Goal: Task Accomplishment & Management: Use online tool/utility

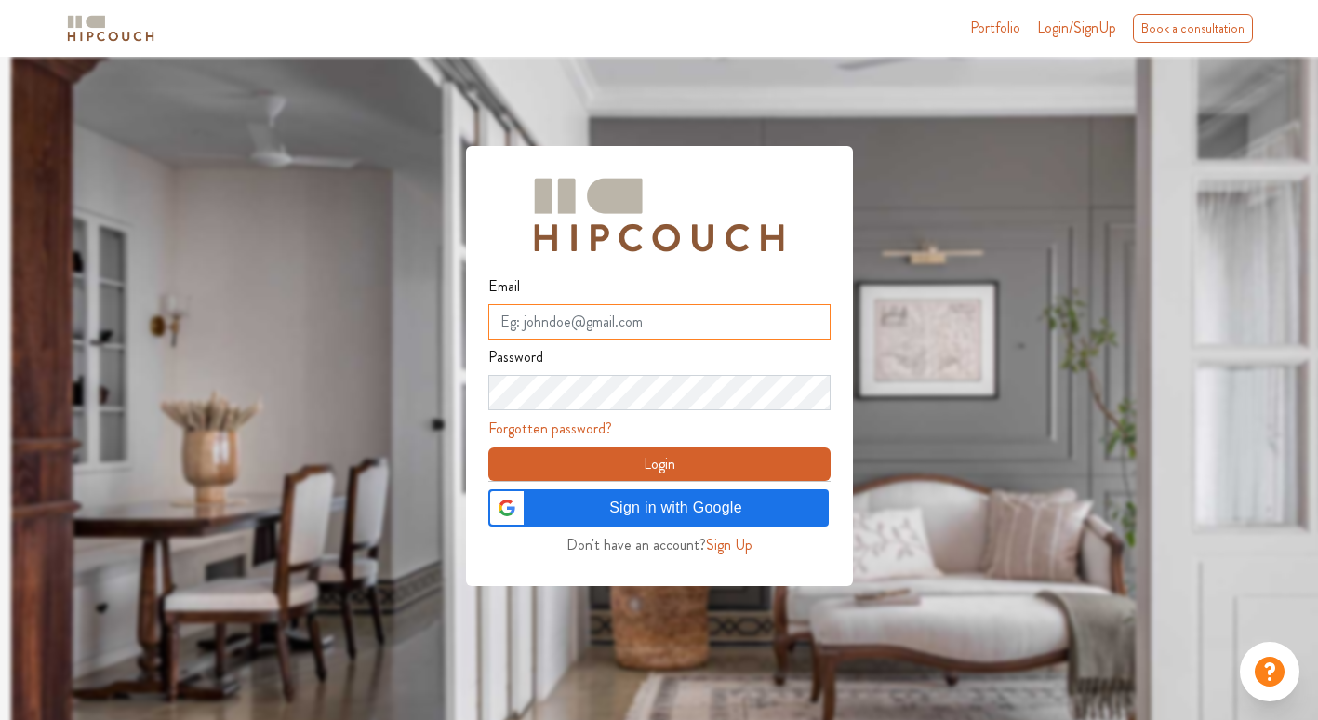
click at [571, 317] on input "Email" at bounding box center [659, 321] width 342 height 35
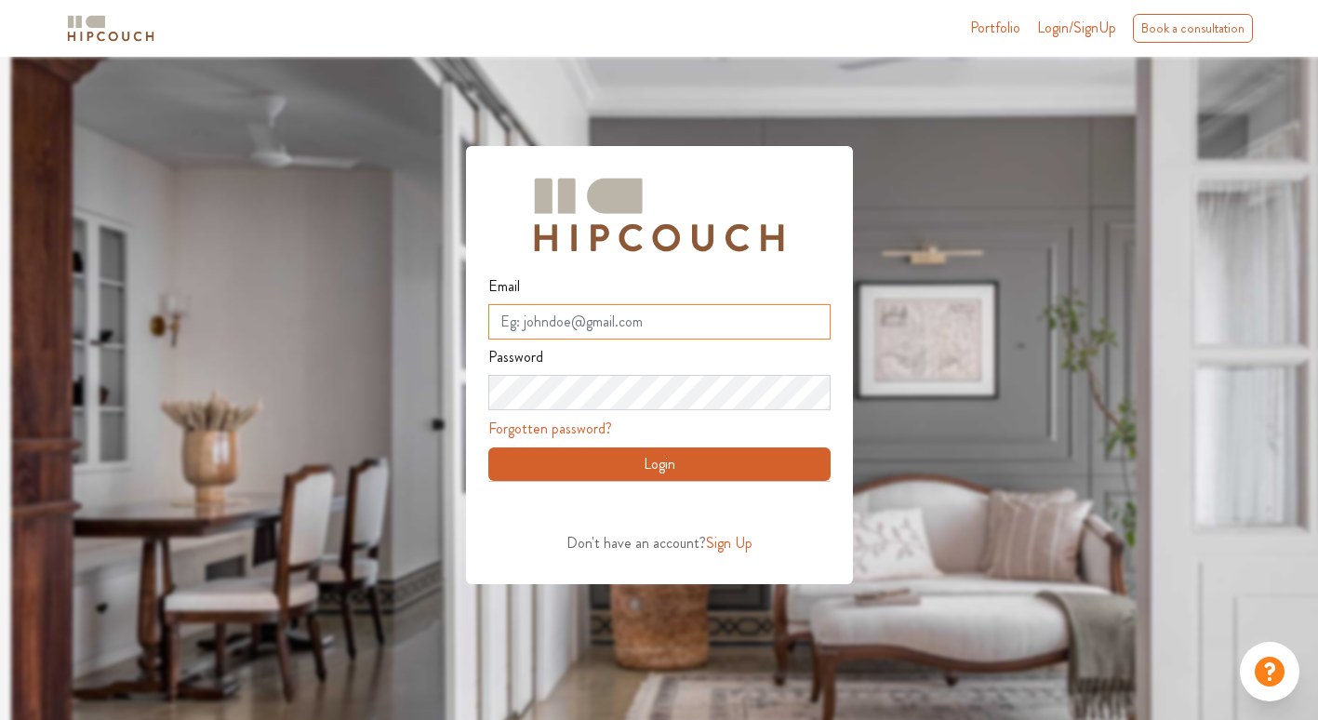
type input "[EMAIL_ADDRESS][DOMAIN_NAME]"
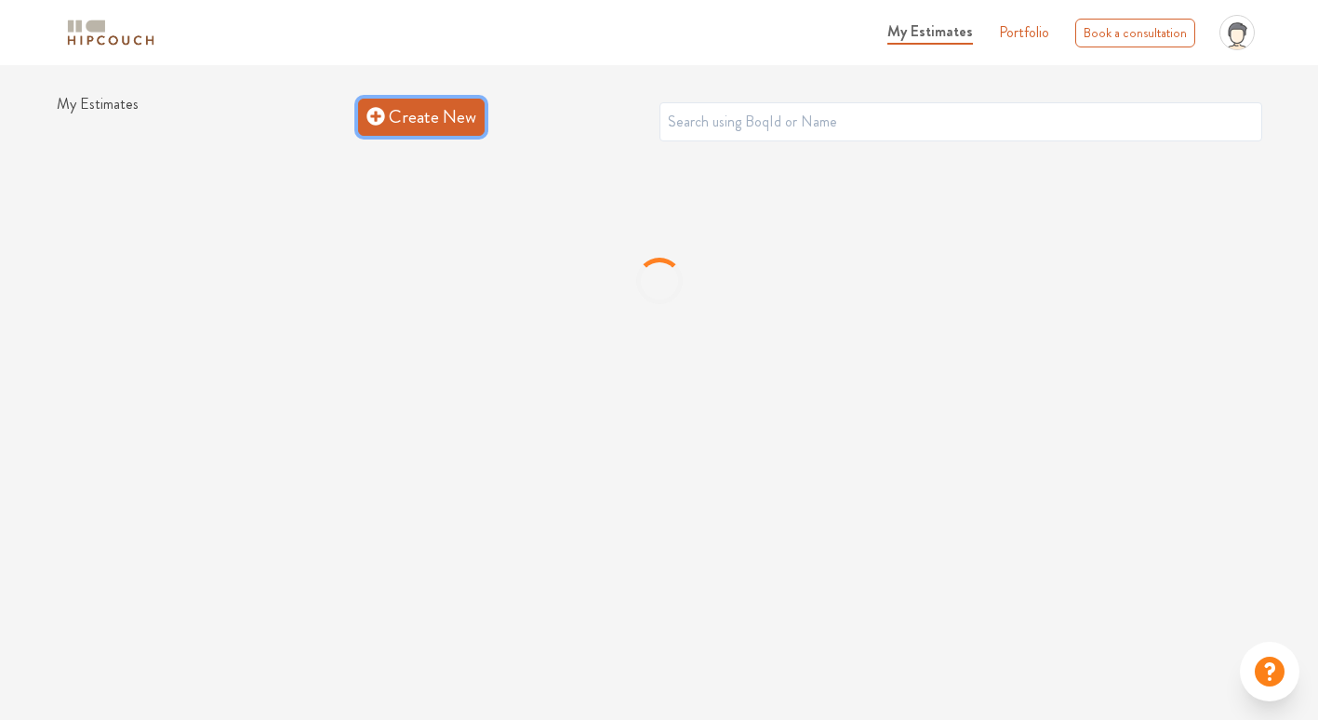
click at [414, 119] on link "Create New" at bounding box center [421, 117] width 127 height 37
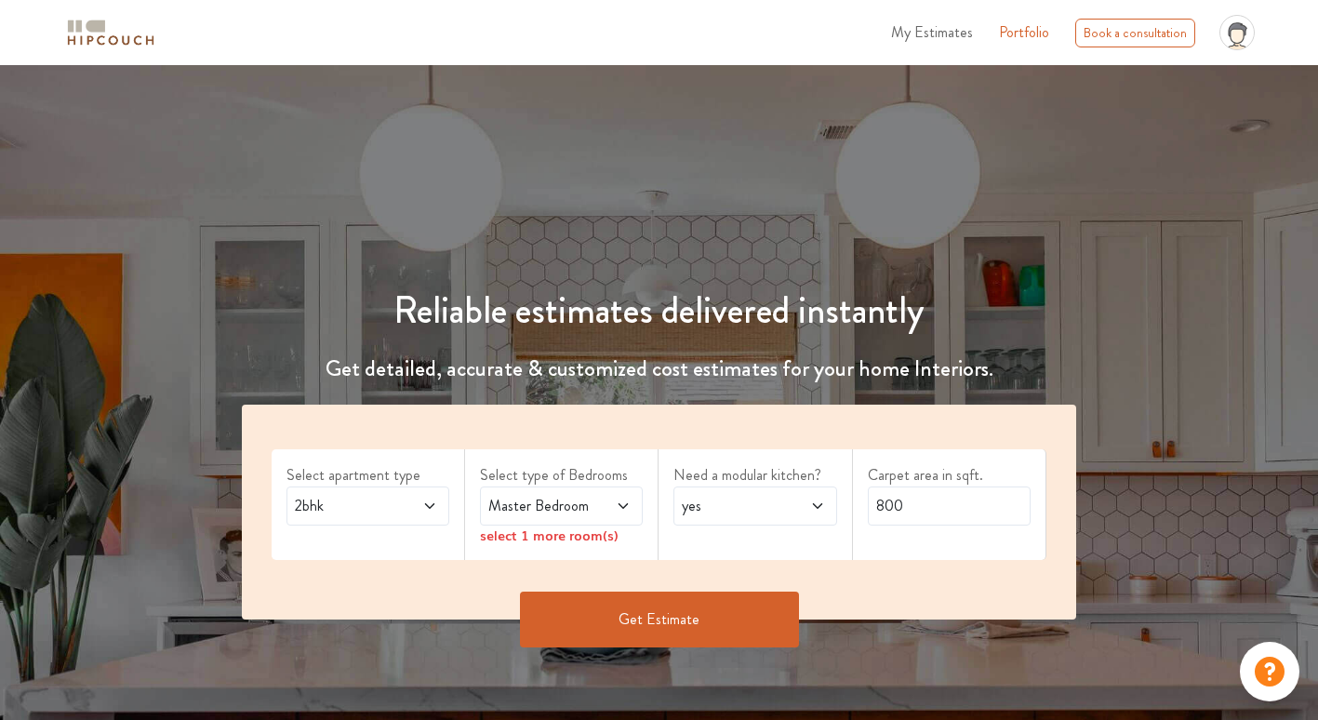
click at [368, 504] on span "2bhk" at bounding box center [346, 506] width 110 height 22
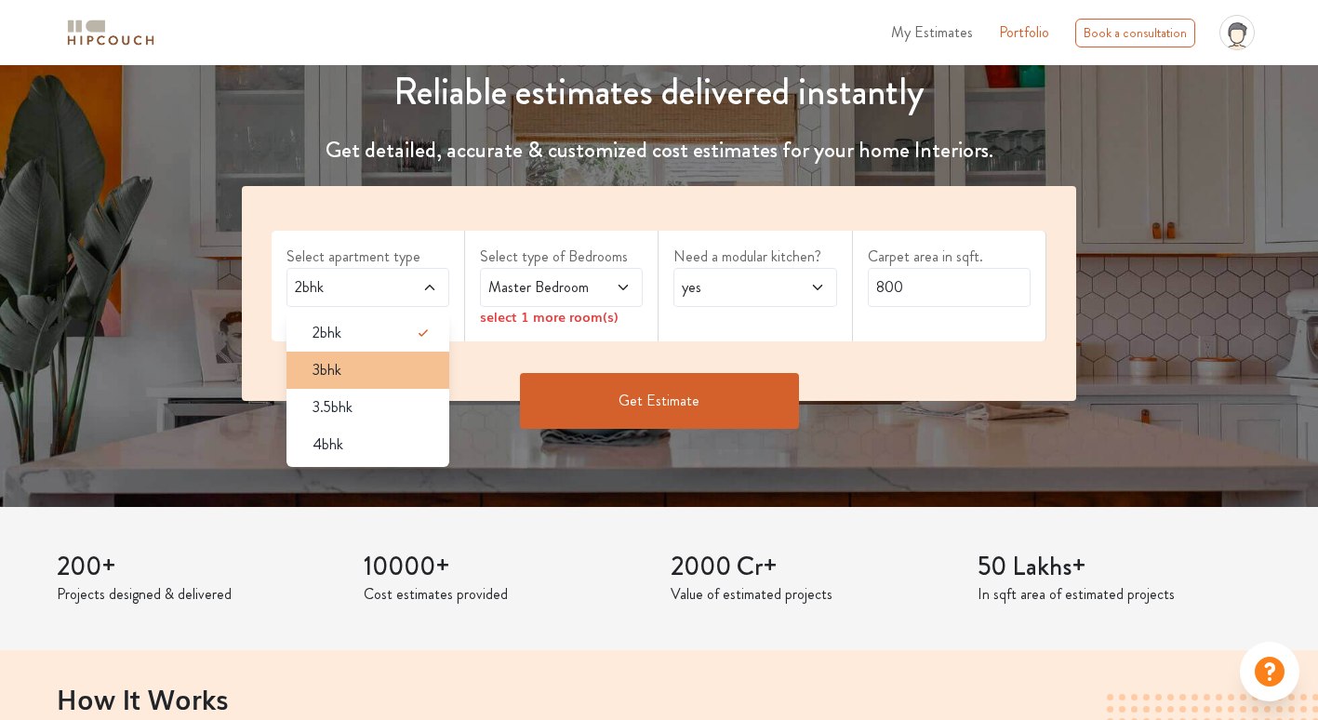
scroll to position [186, 0]
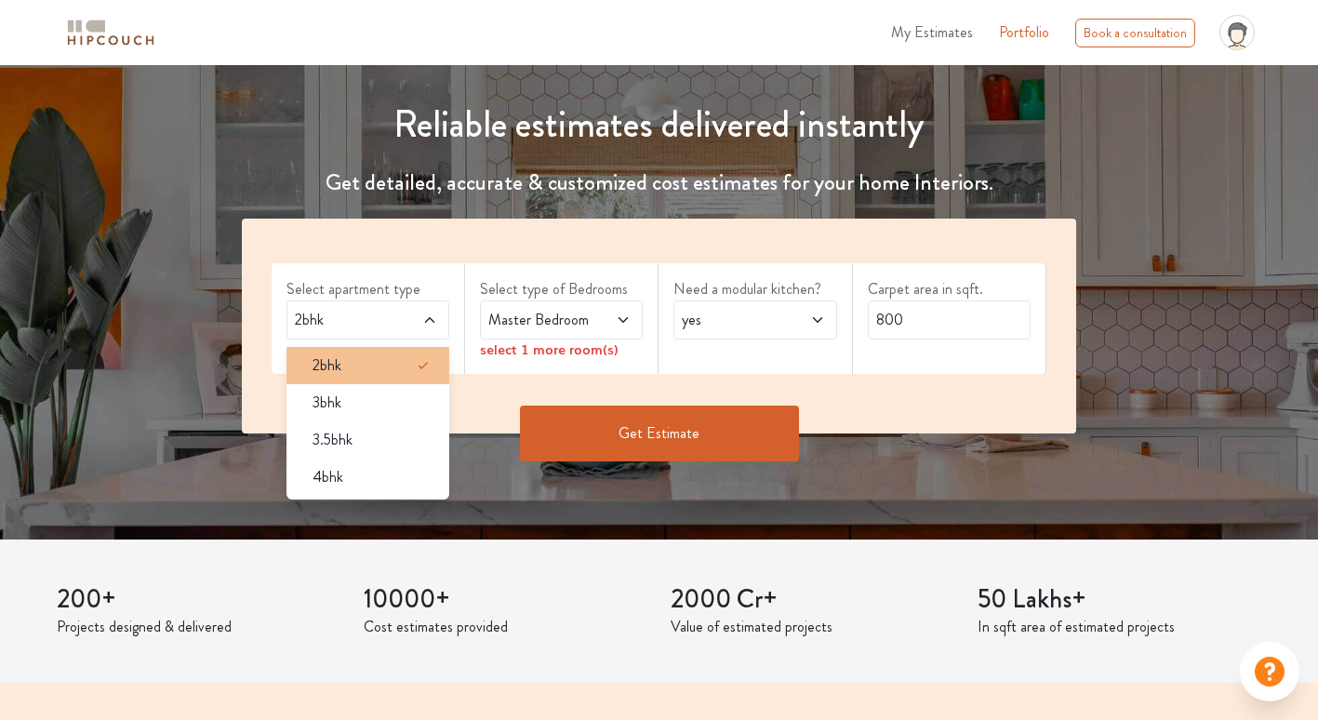
click at [381, 374] on div "2bhk" at bounding box center [374, 365] width 152 height 22
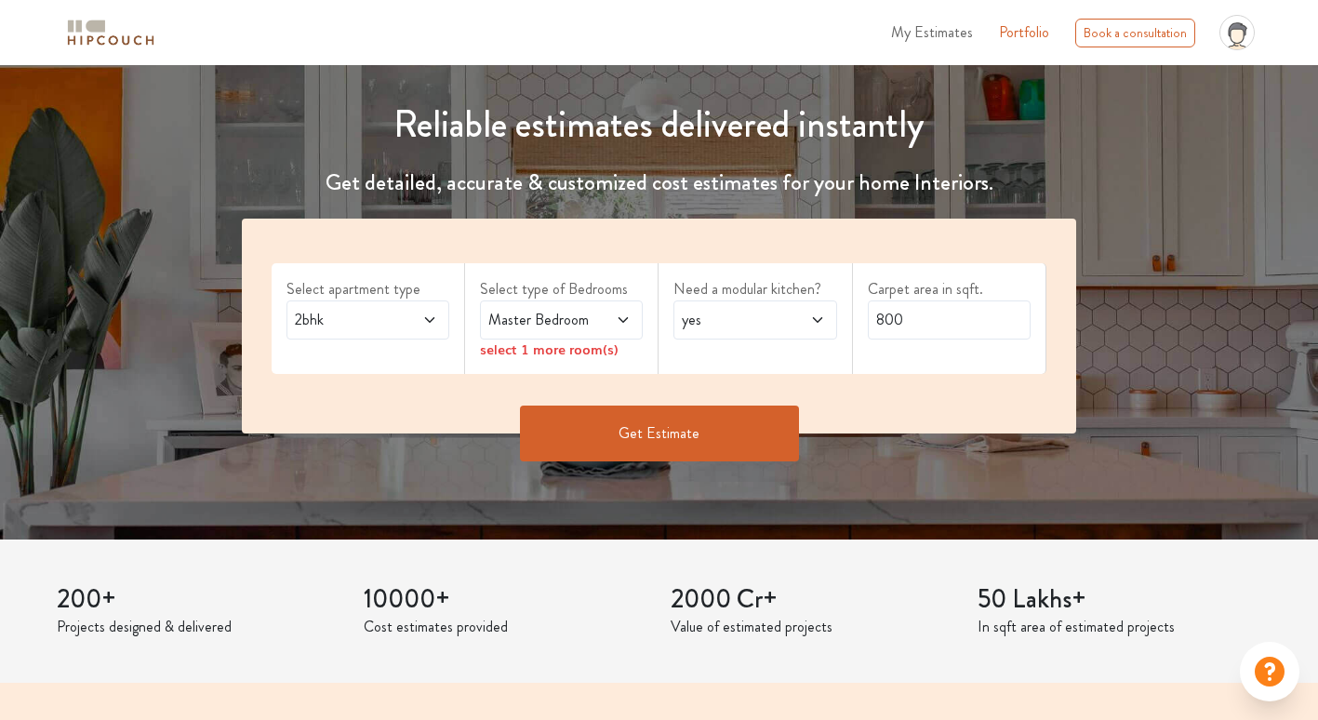
click at [578, 328] on span "Master Bedroom" at bounding box center [540, 320] width 110 height 22
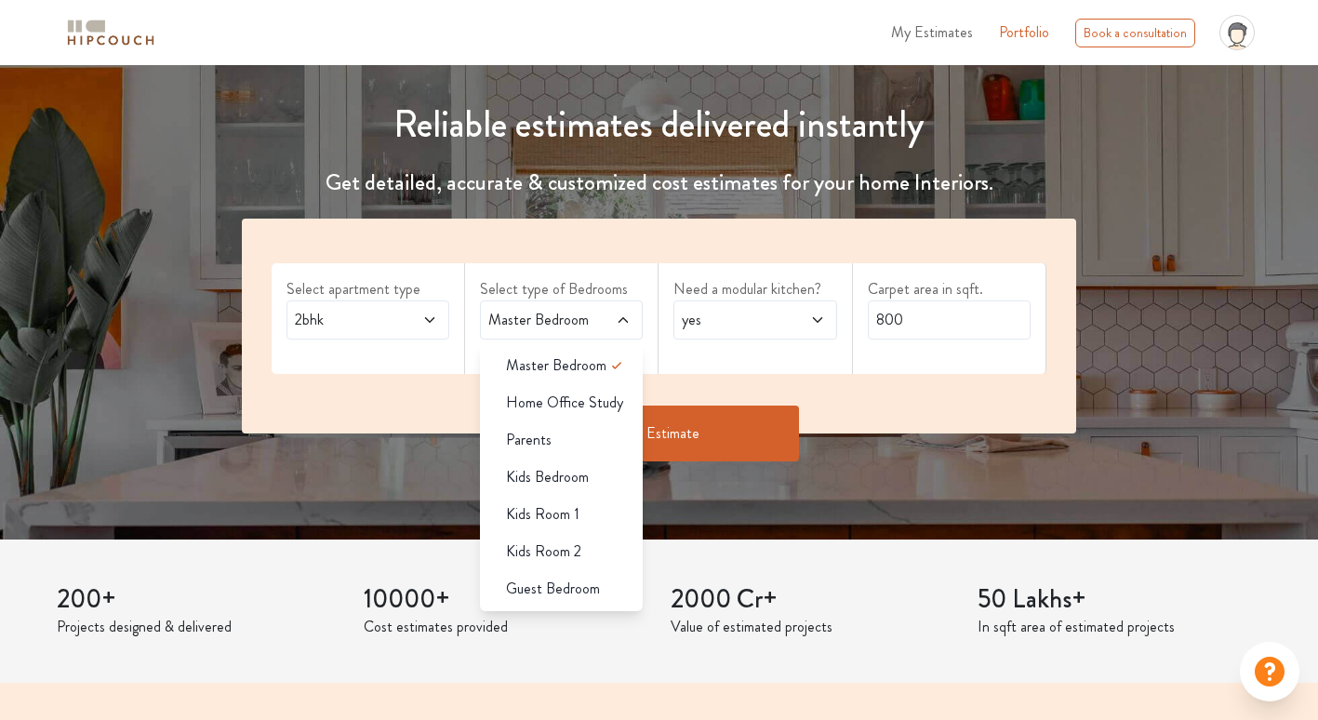
click at [587, 322] on span "Master Bedroom" at bounding box center [540, 320] width 110 height 22
click at [919, 421] on div "Get Estimate" at bounding box center [659, 434] width 857 height 56
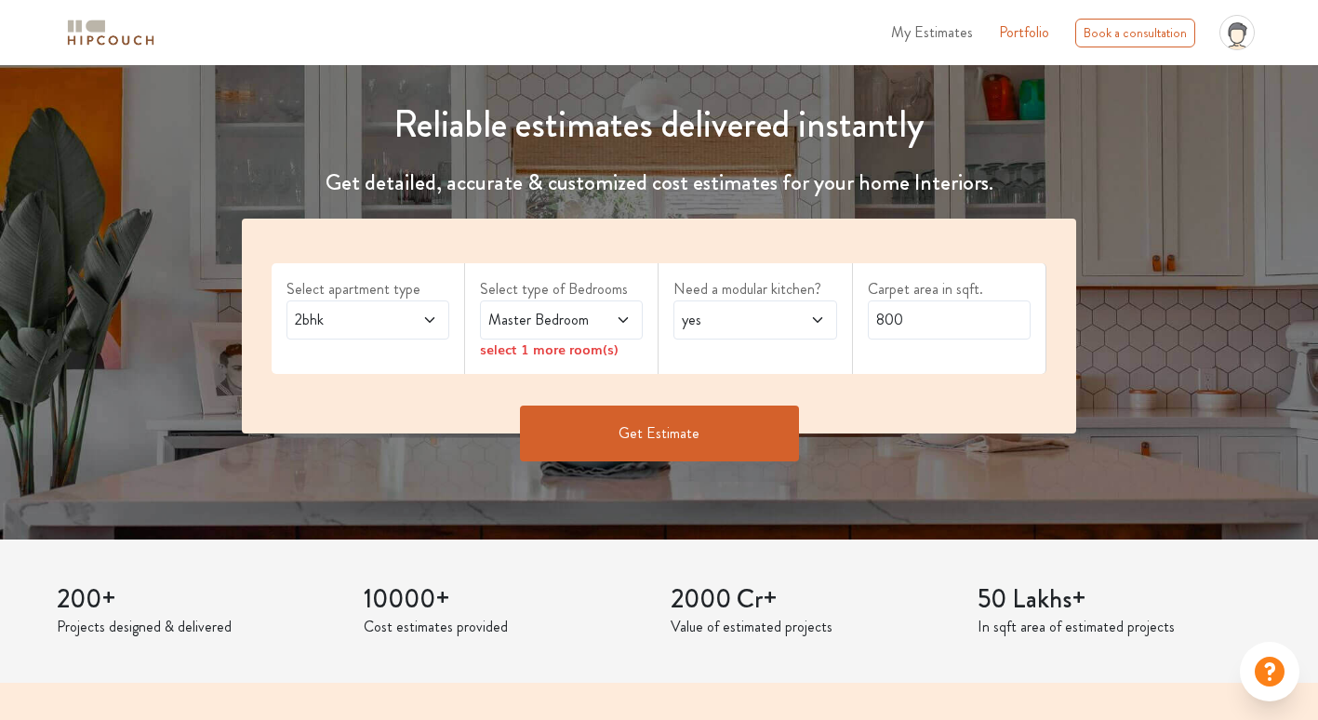
click at [567, 352] on div "select 1 more room(s)" at bounding box center [561, 350] width 163 height 20
click at [607, 352] on div "select 1 more room(s)" at bounding box center [561, 350] width 163 height 20
click at [758, 322] on span "yes" at bounding box center [733, 320] width 110 height 22
click at [554, 321] on span "Master Bedroom" at bounding box center [540, 320] width 110 height 22
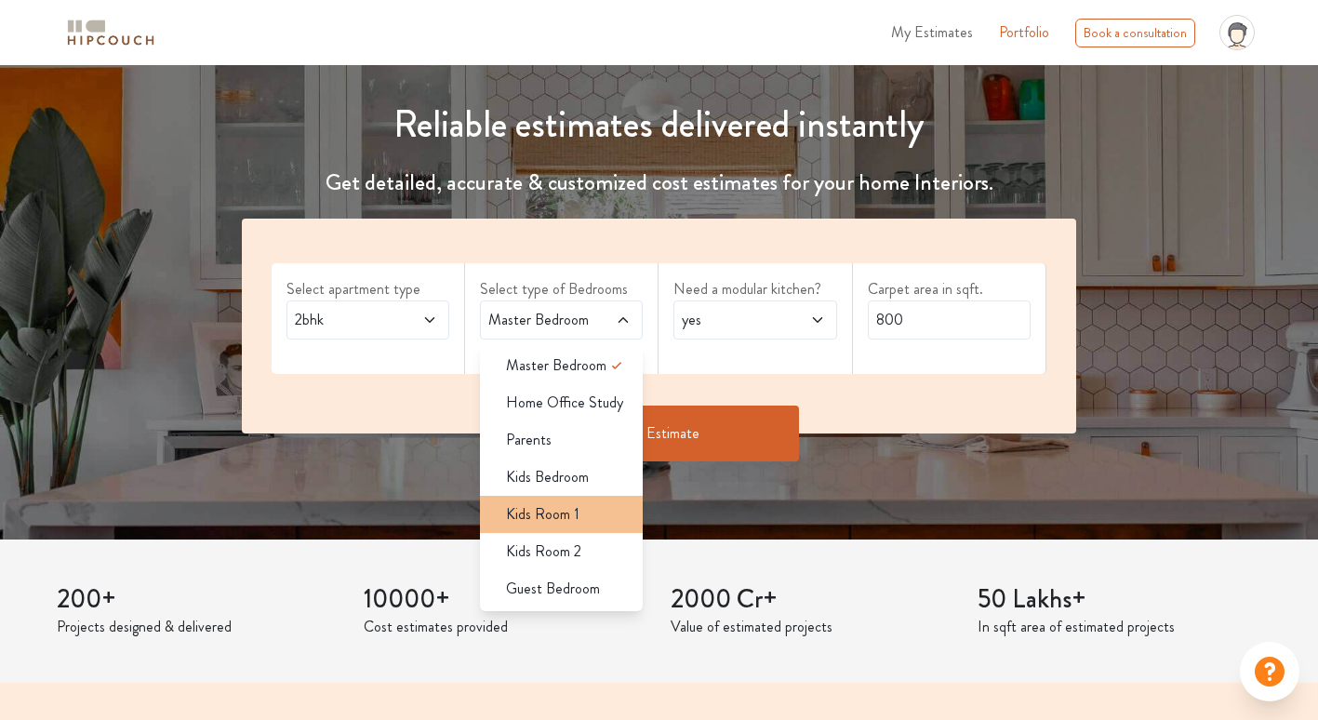
click at [566, 503] on span "Kids Room 1" at bounding box center [542, 514] width 73 height 22
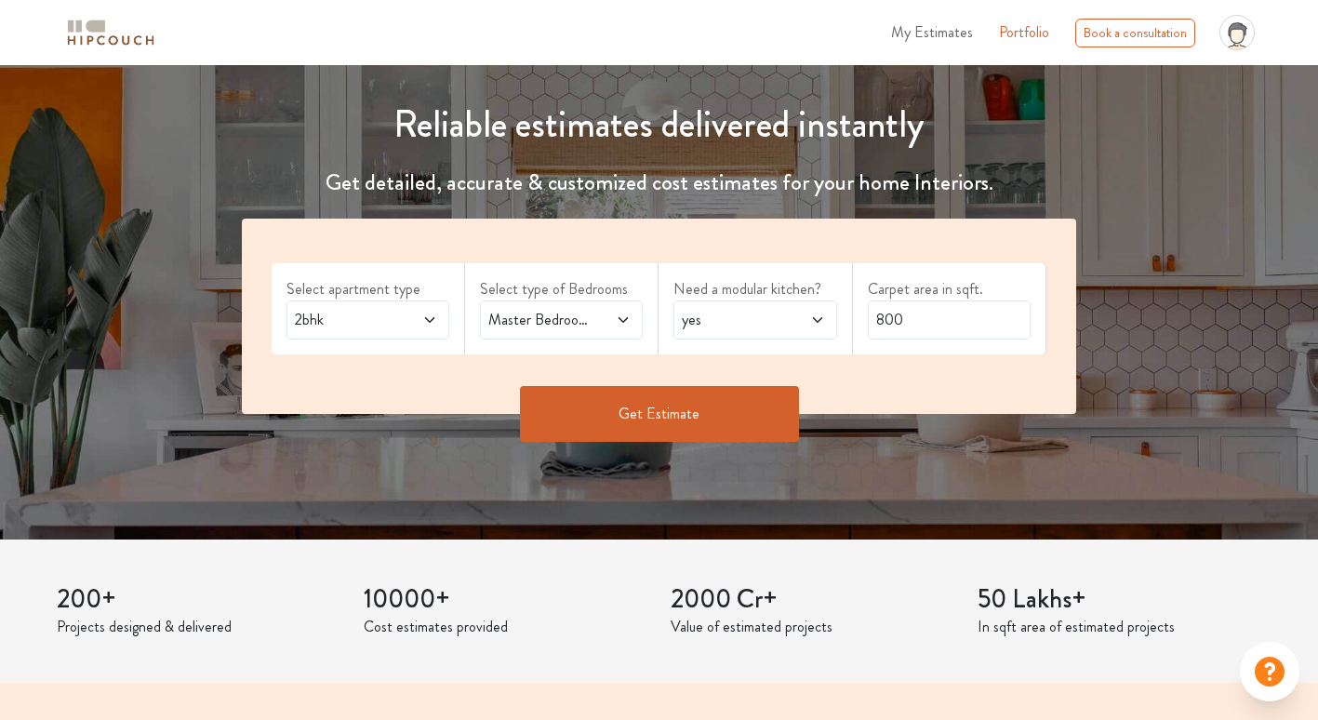
click at [583, 320] on span "Master Bedroom,Kids Room 1" at bounding box center [540, 320] width 110 height 22
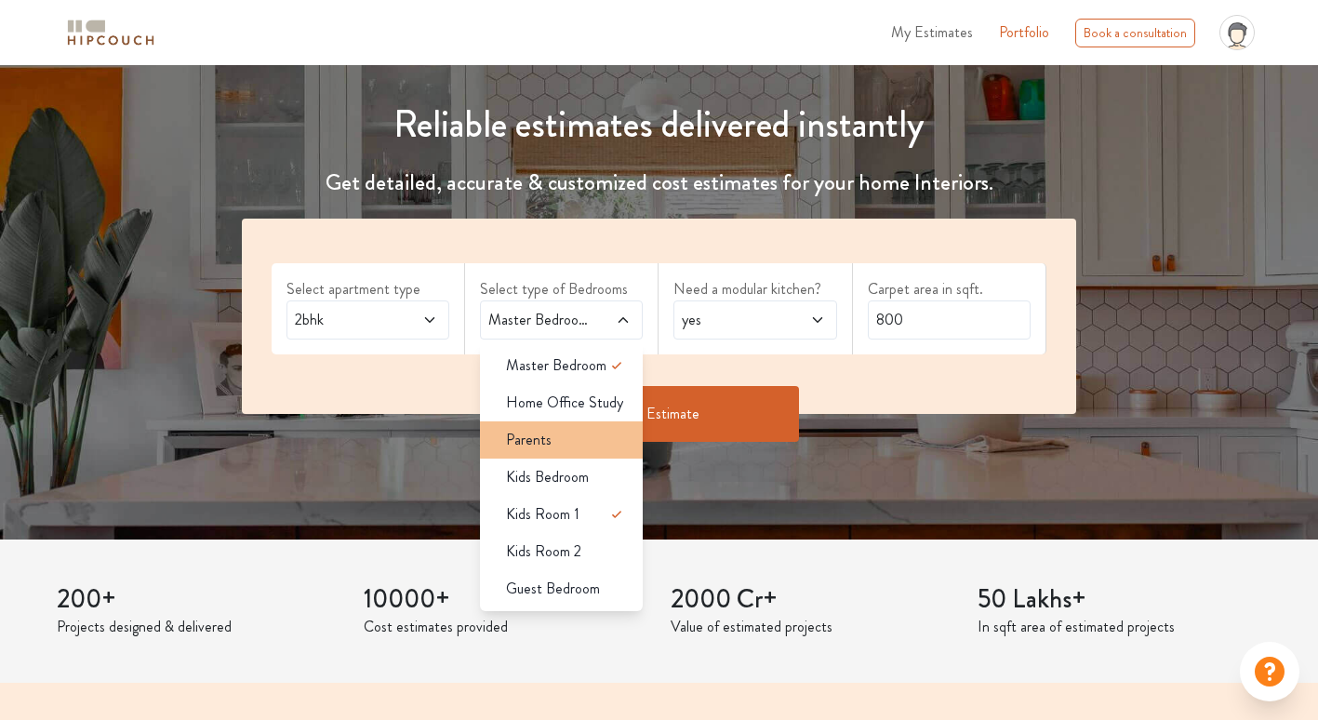
click at [563, 445] on div "Parents" at bounding box center [567, 440] width 152 height 22
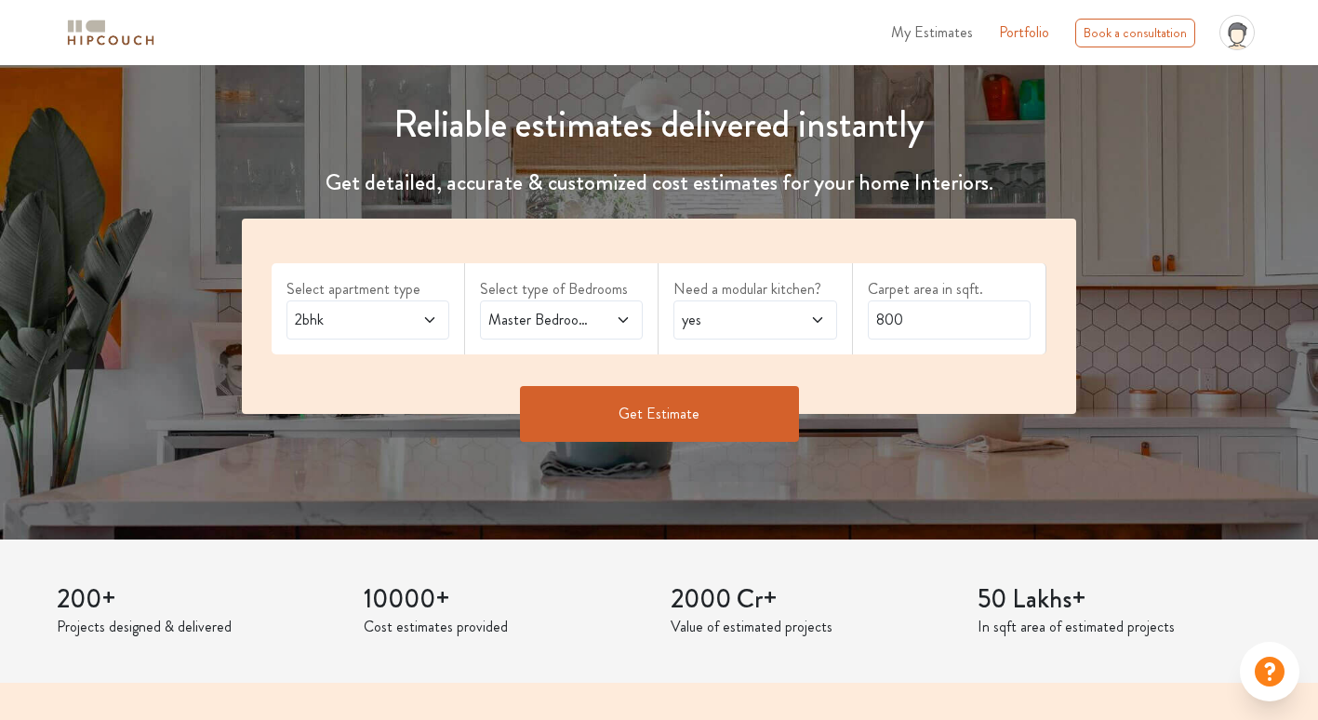
click at [599, 310] on span at bounding box center [612, 320] width 36 height 22
click at [700, 423] on button "Get Estimate" at bounding box center [659, 414] width 279 height 56
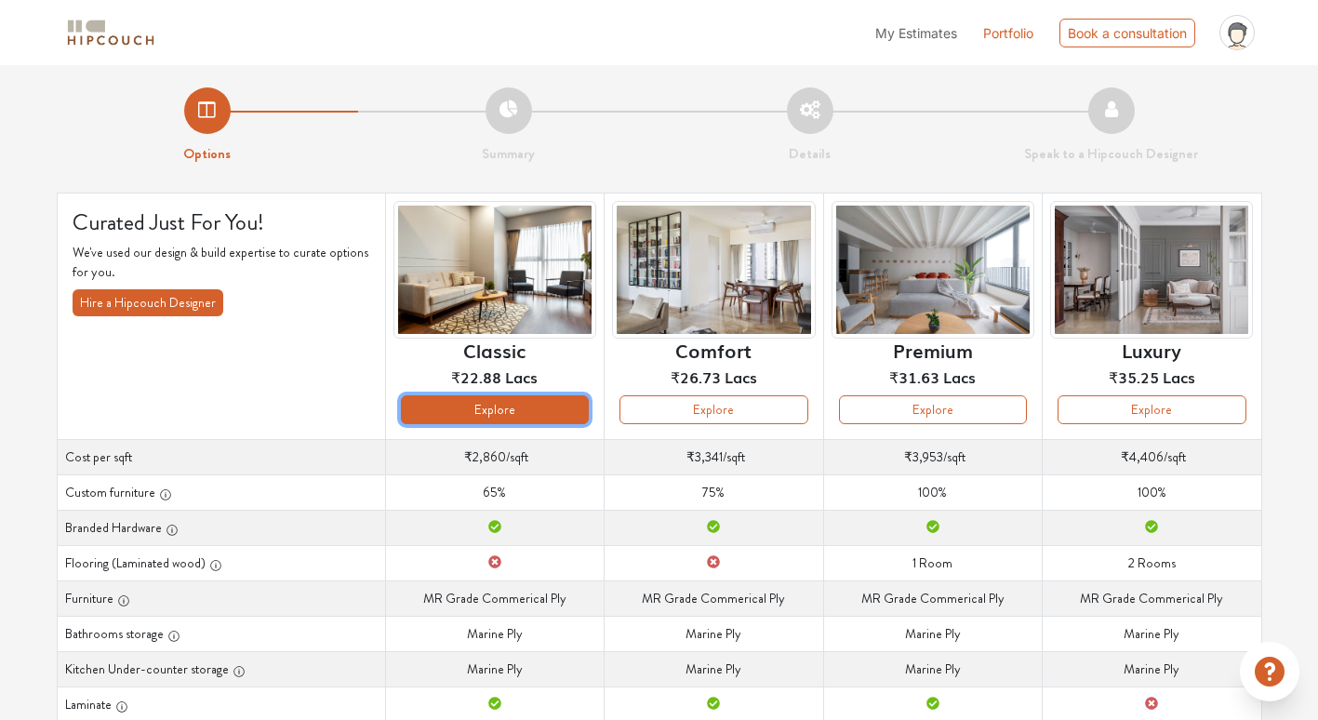
click at [536, 415] on button "Explore" at bounding box center [495, 409] width 188 height 29
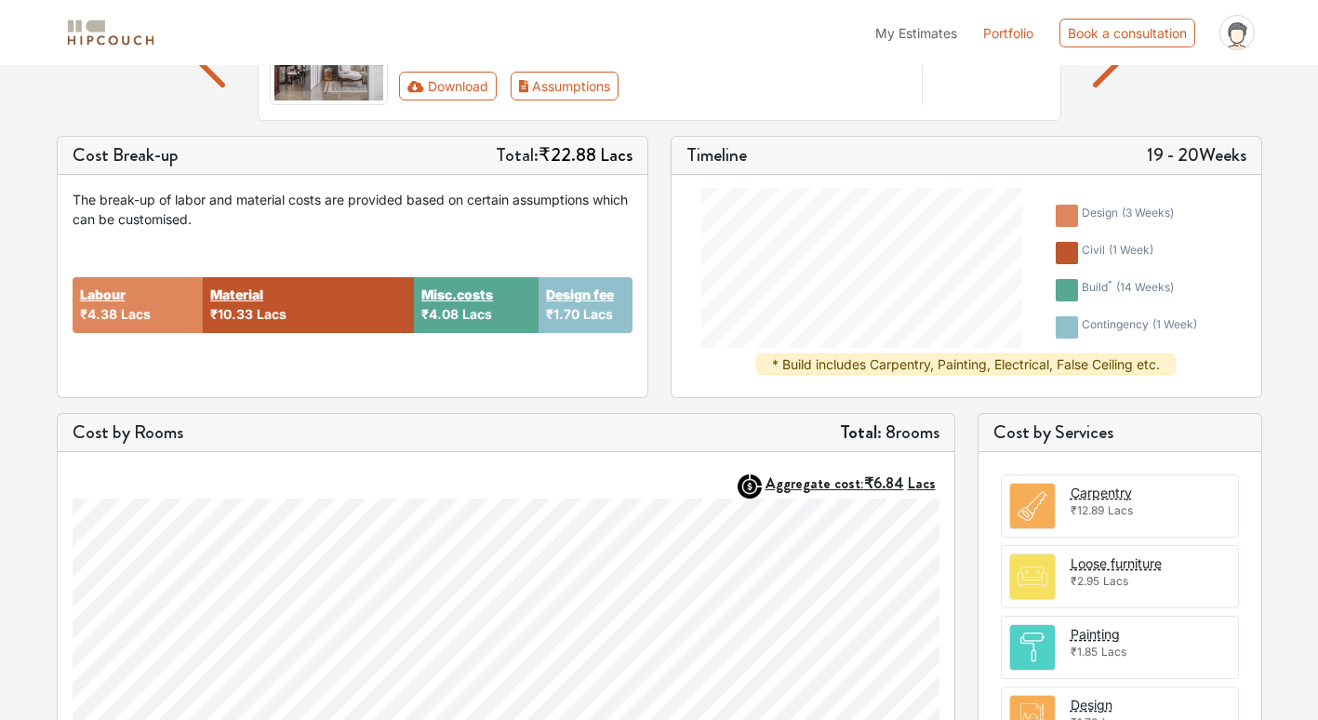
scroll to position [7, 0]
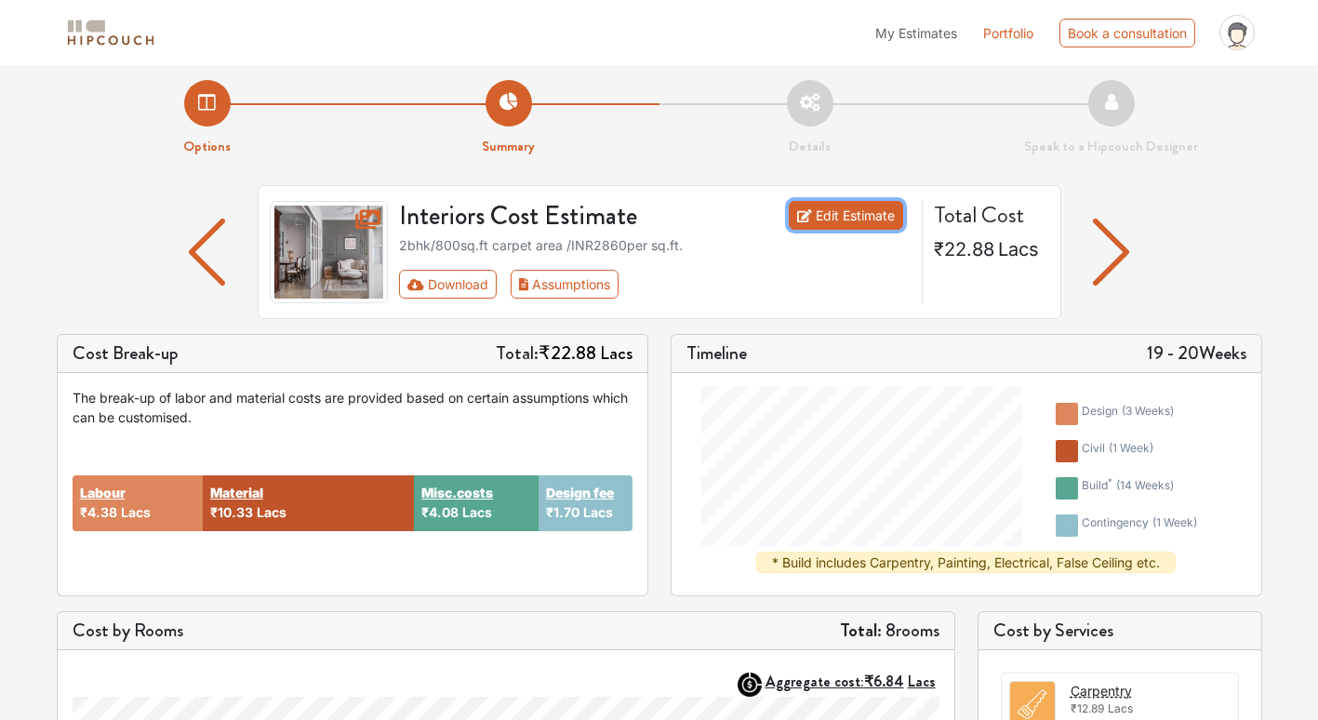
click at [836, 215] on link "Edit Estimate" at bounding box center [846, 215] width 114 height 29
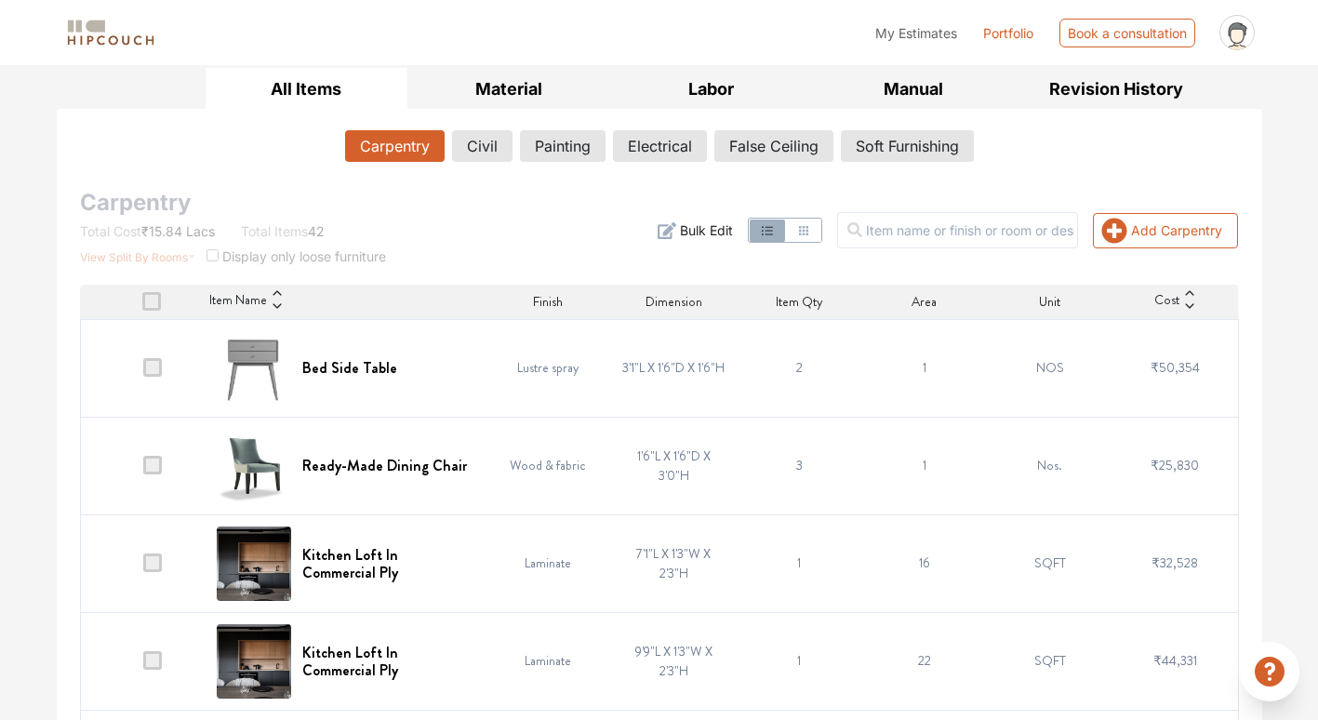
scroll to position [260, 0]
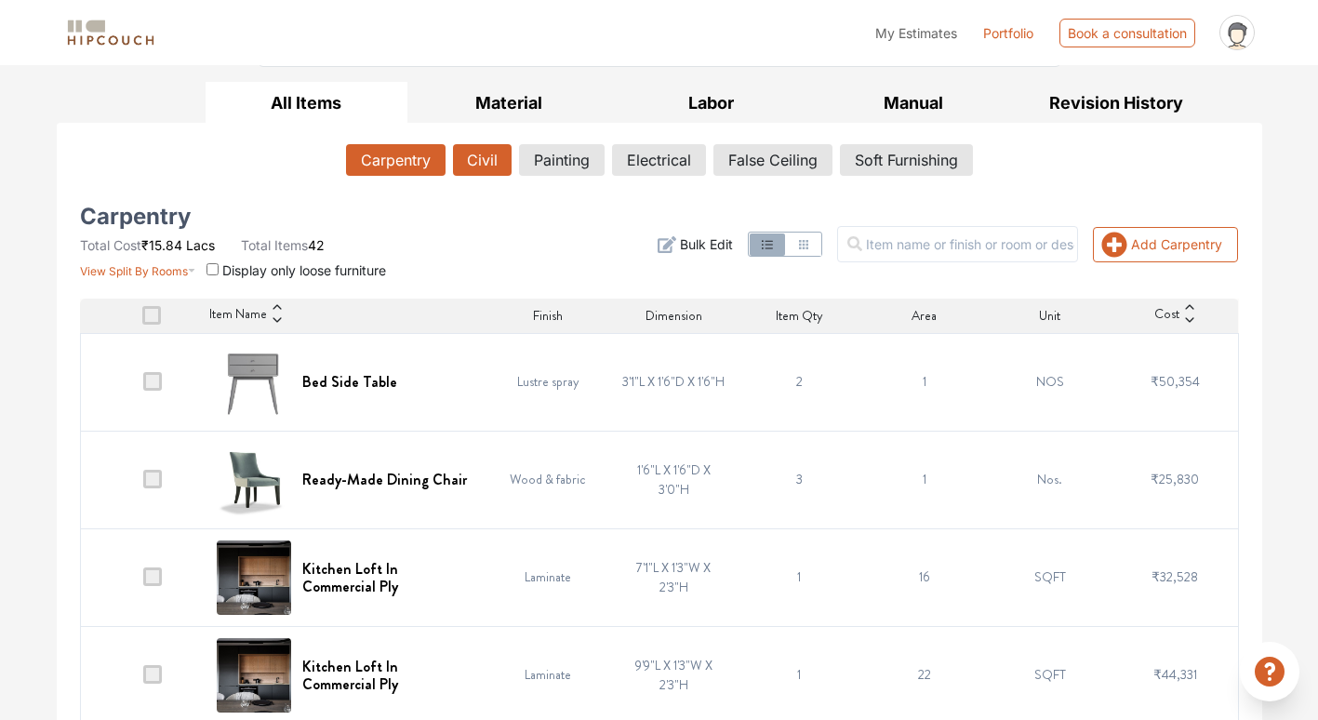
click at [487, 167] on button "Civil" at bounding box center [482, 160] width 59 height 32
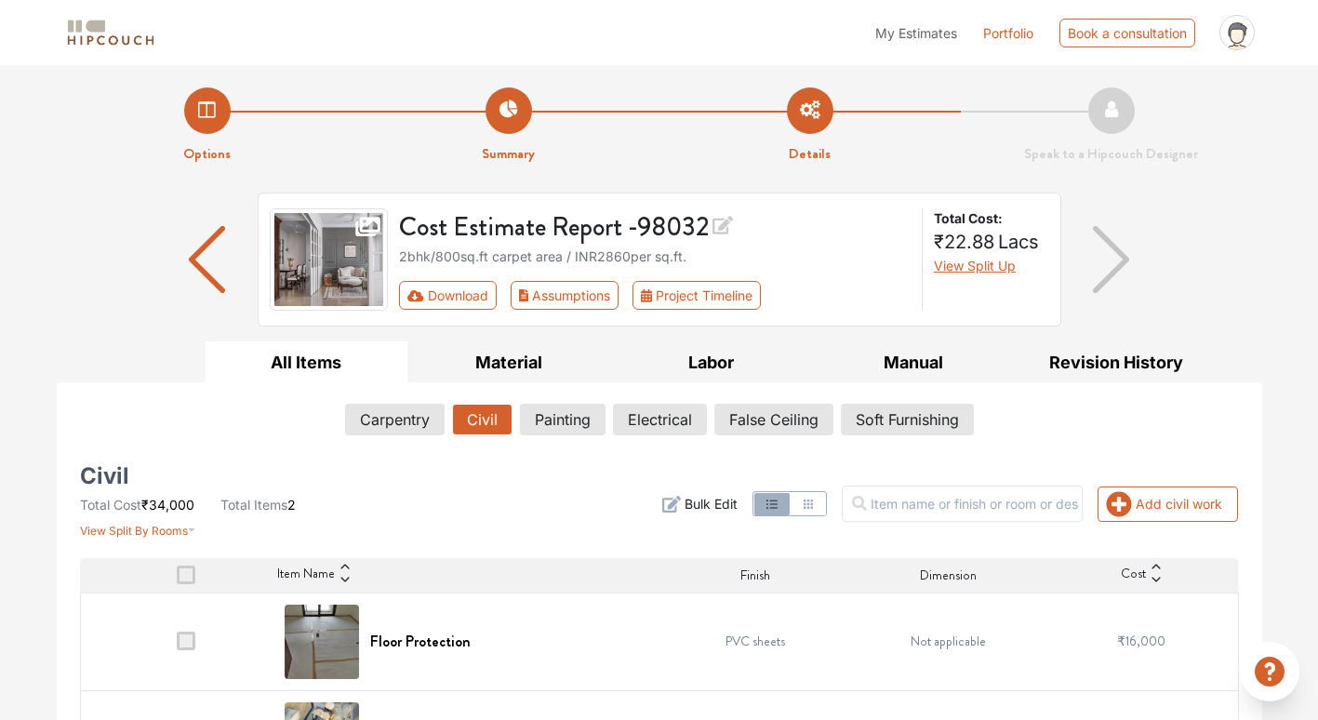
scroll to position [83, 0]
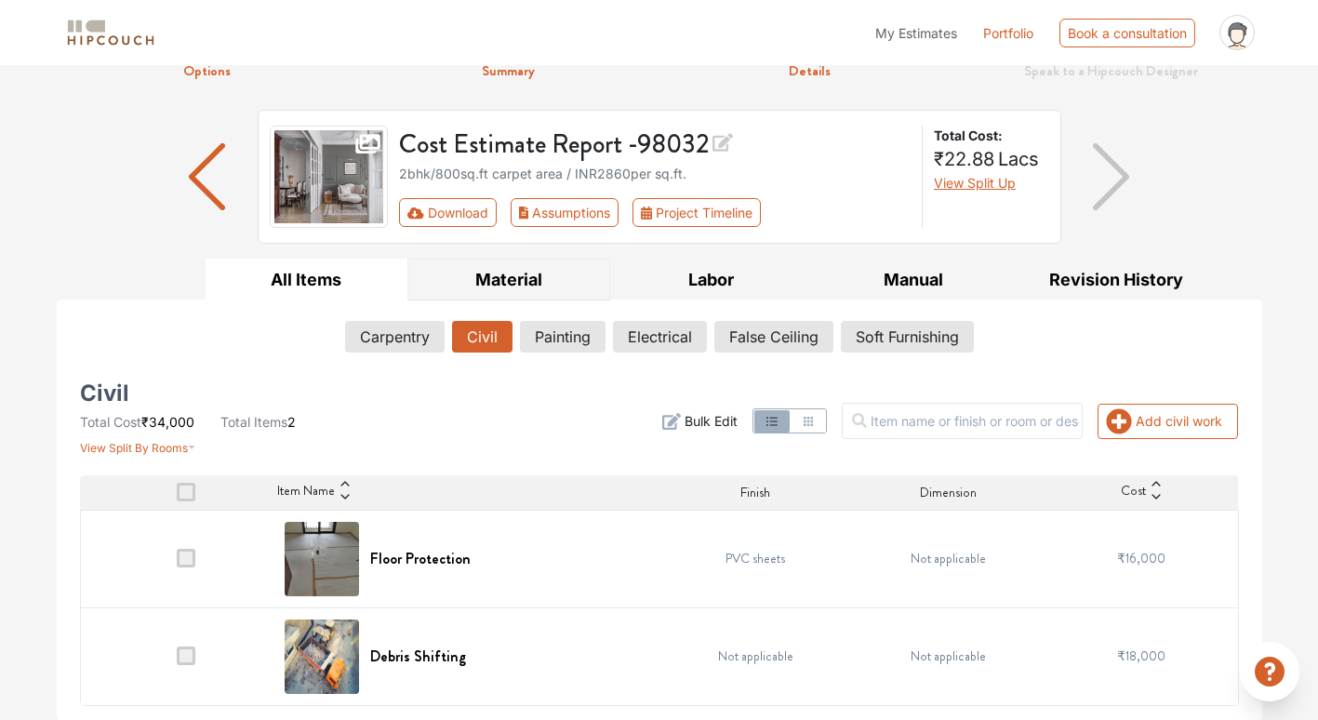
click at [540, 276] on button "Material" at bounding box center [508, 280] width 203 height 42
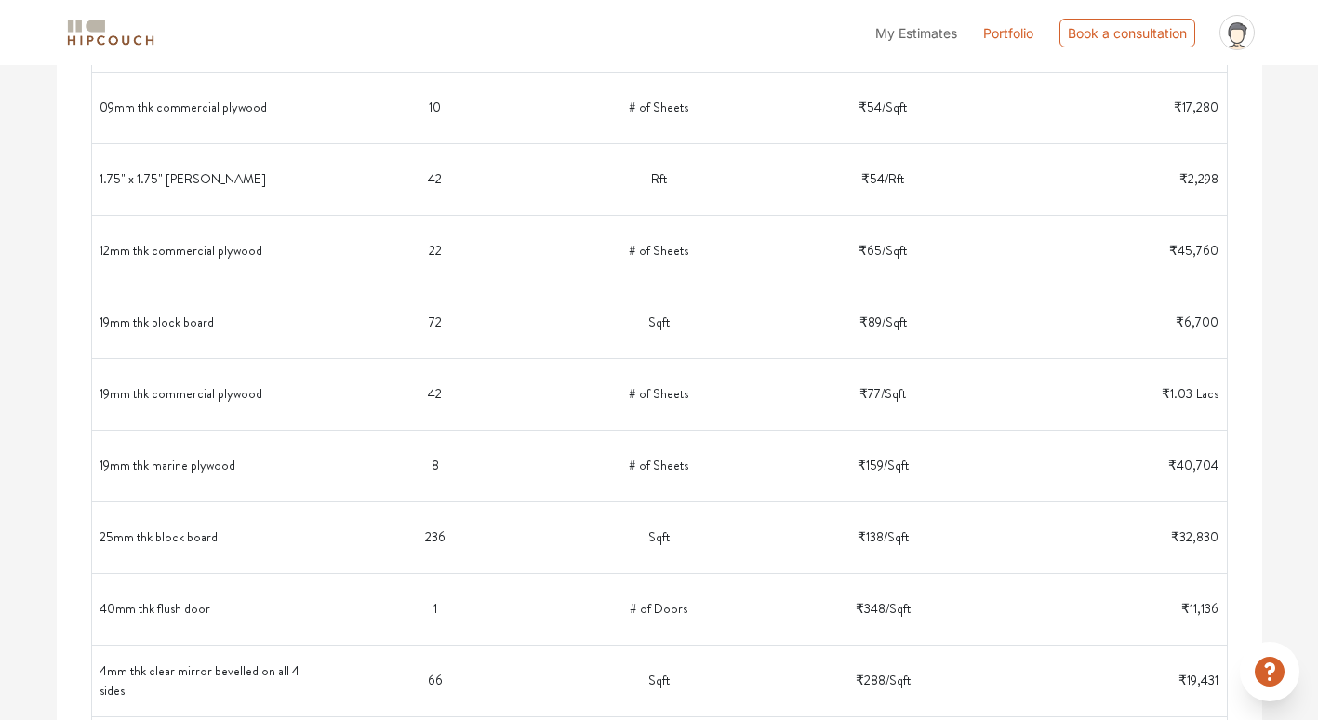
scroll to position [0, 0]
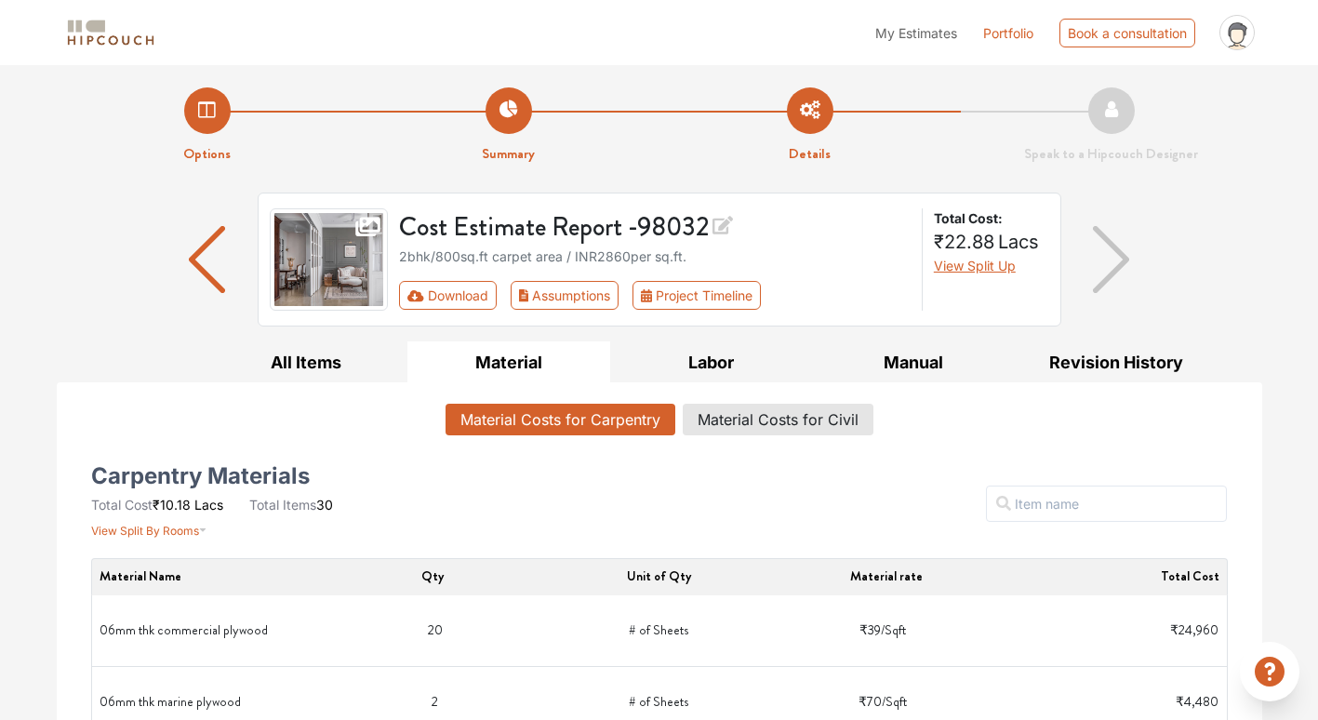
drag, startPoint x: 46, startPoint y: 604, endPoint x: 90, endPoint y: 300, distance: 306.6
click at [714, 348] on button "Labor" at bounding box center [711, 362] width 203 height 42
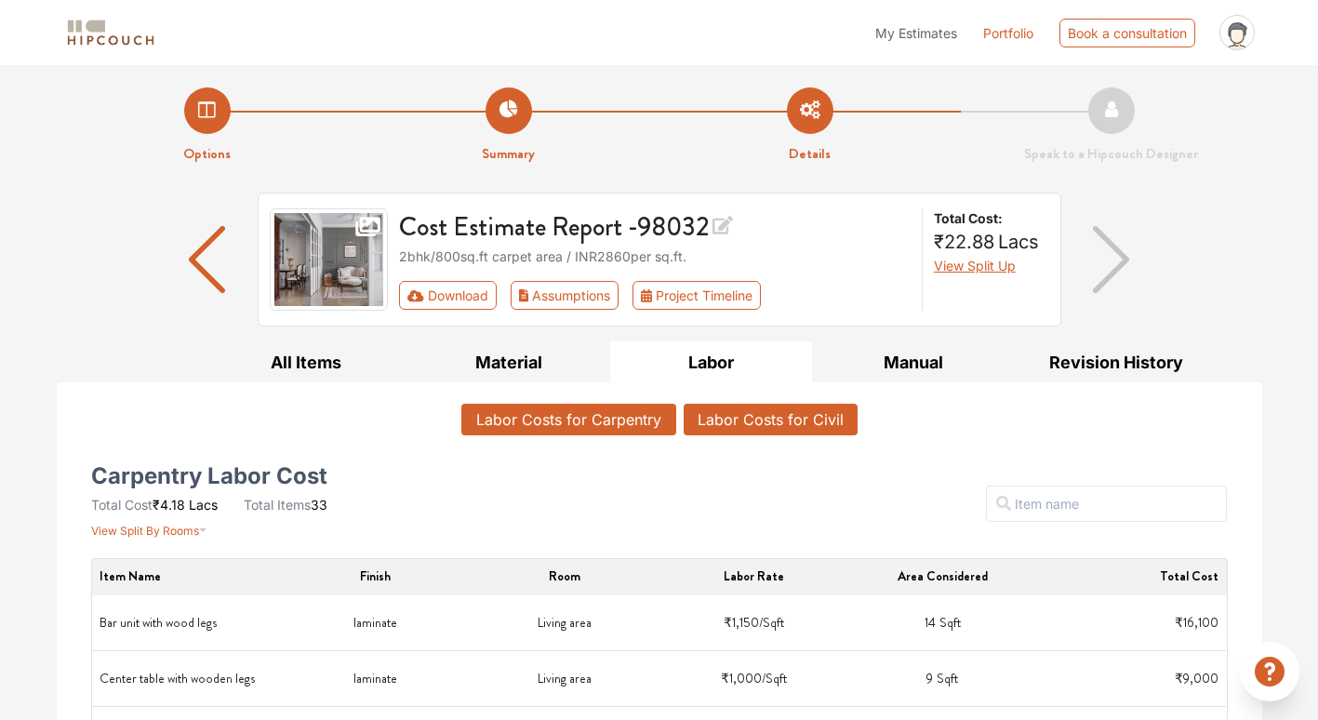
click at [794, 424] on button "Labor Costs for Civil" at bounding box center [771, 420] width 174 height 32
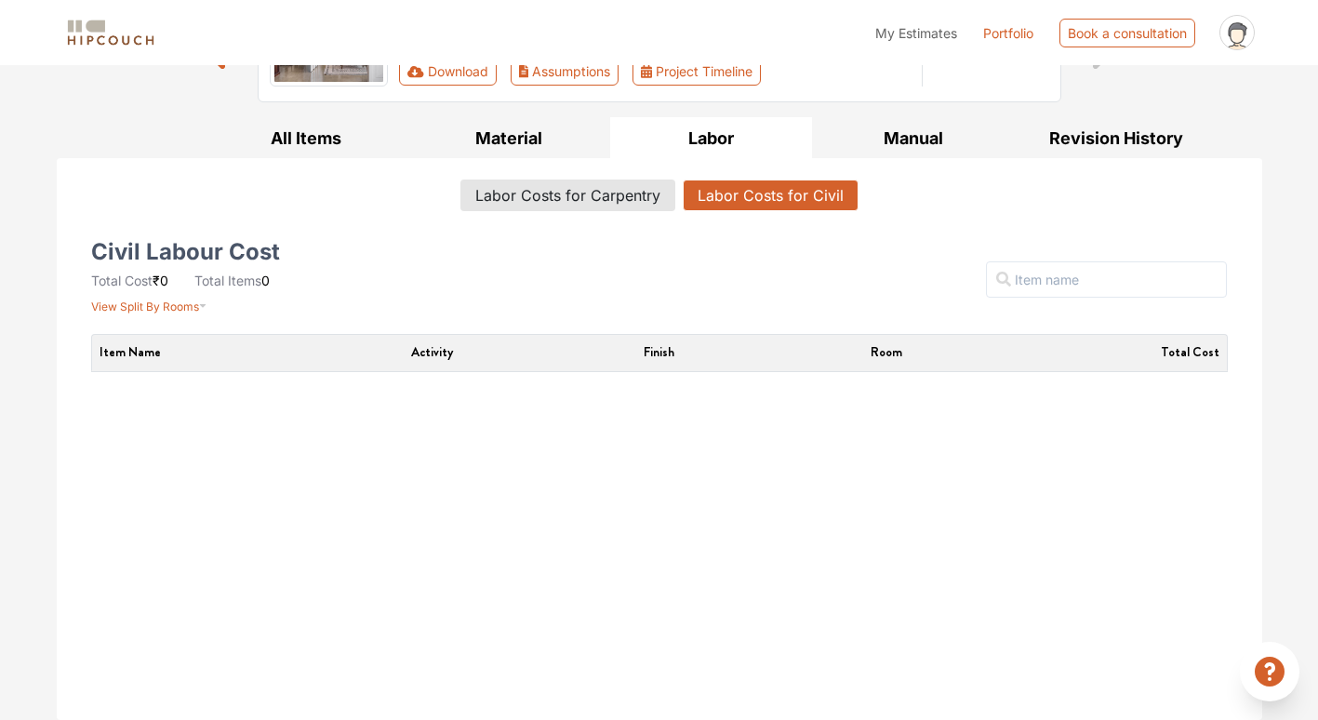
scroll to position [131, 0]
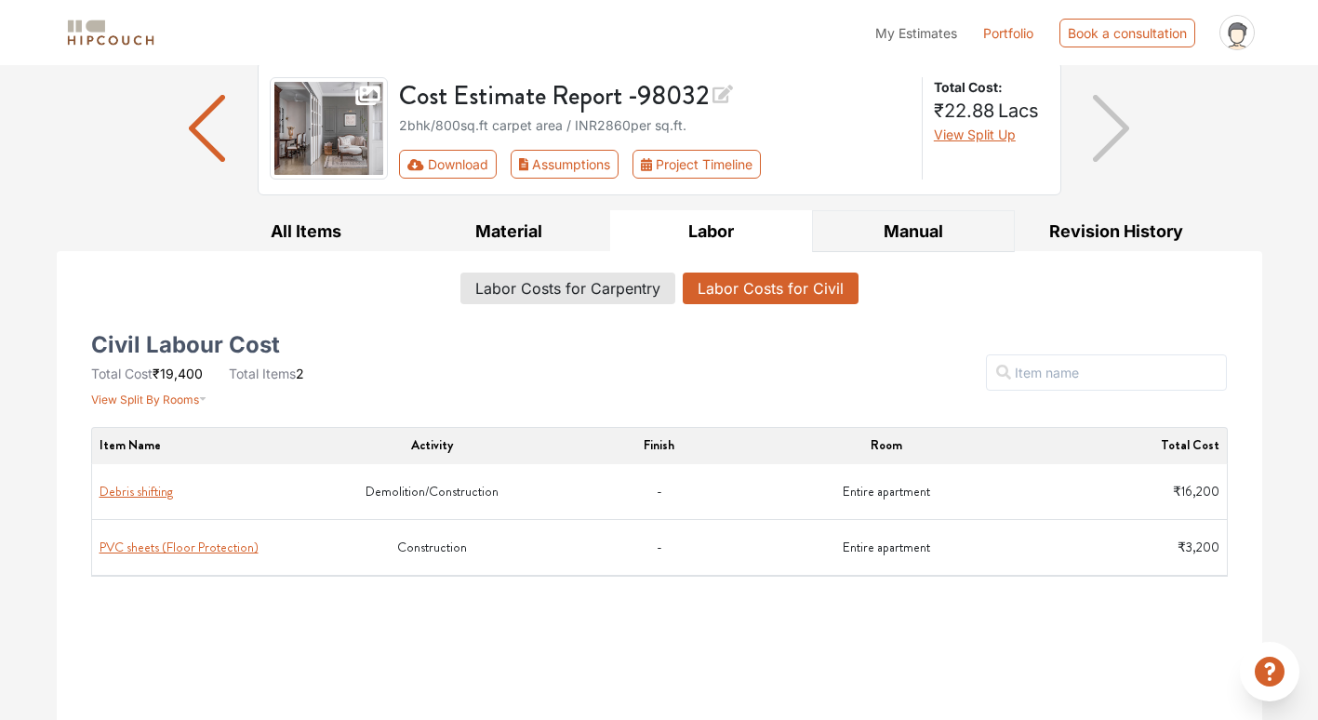
click at [890, 231] on button "Manual" at bounding box center [913, 231] width 203 height 42
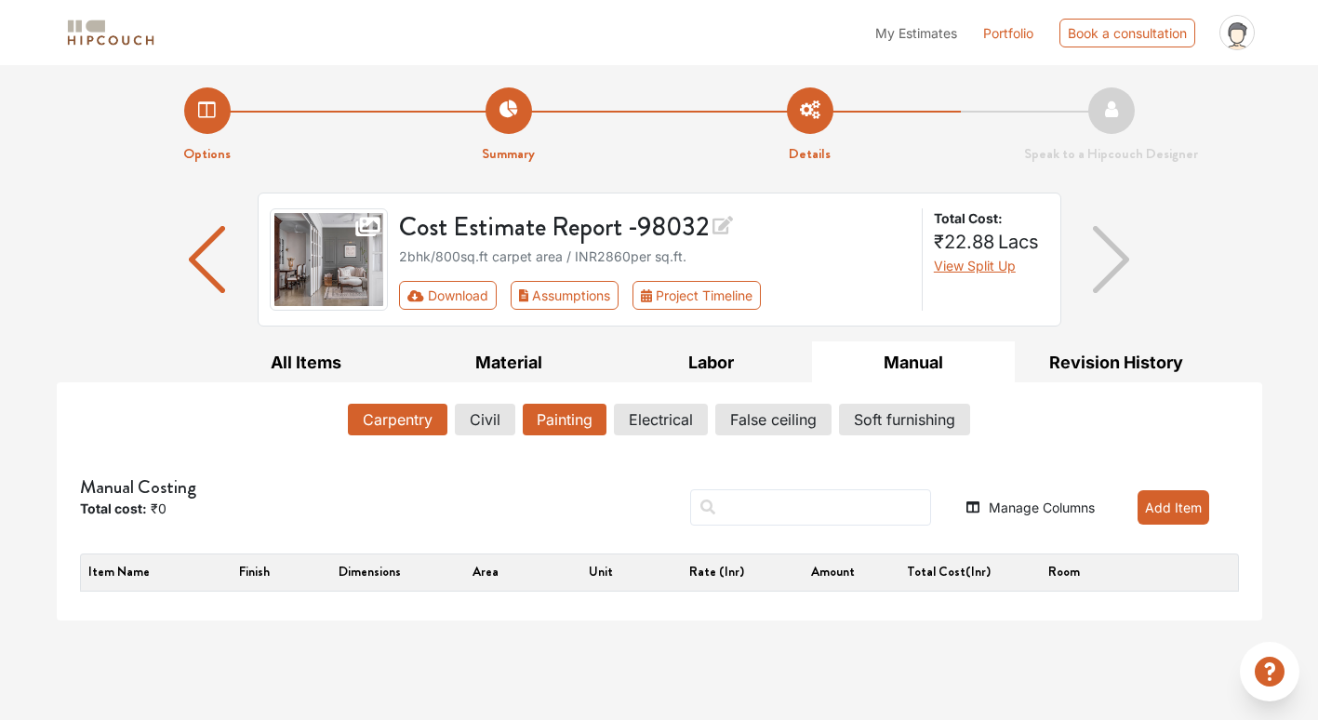
click at [523, 415] on button "Painting" at bounding box center [565, 420] width 84 height 32
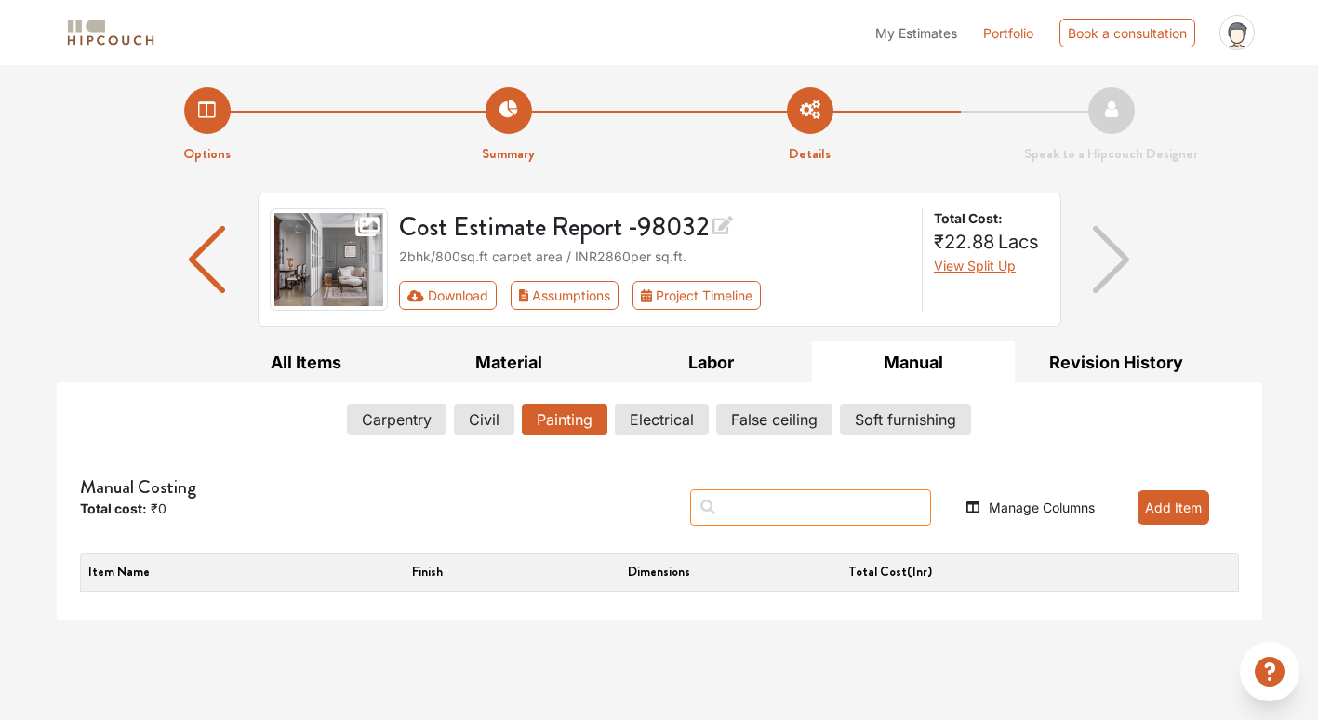
click at [817, 511] on input "text" at bounding box center [810, 507] width 241 height 36
click at [1192, 511] on button "Add Item" at bounding box center [1174, 507] width 72 height 34
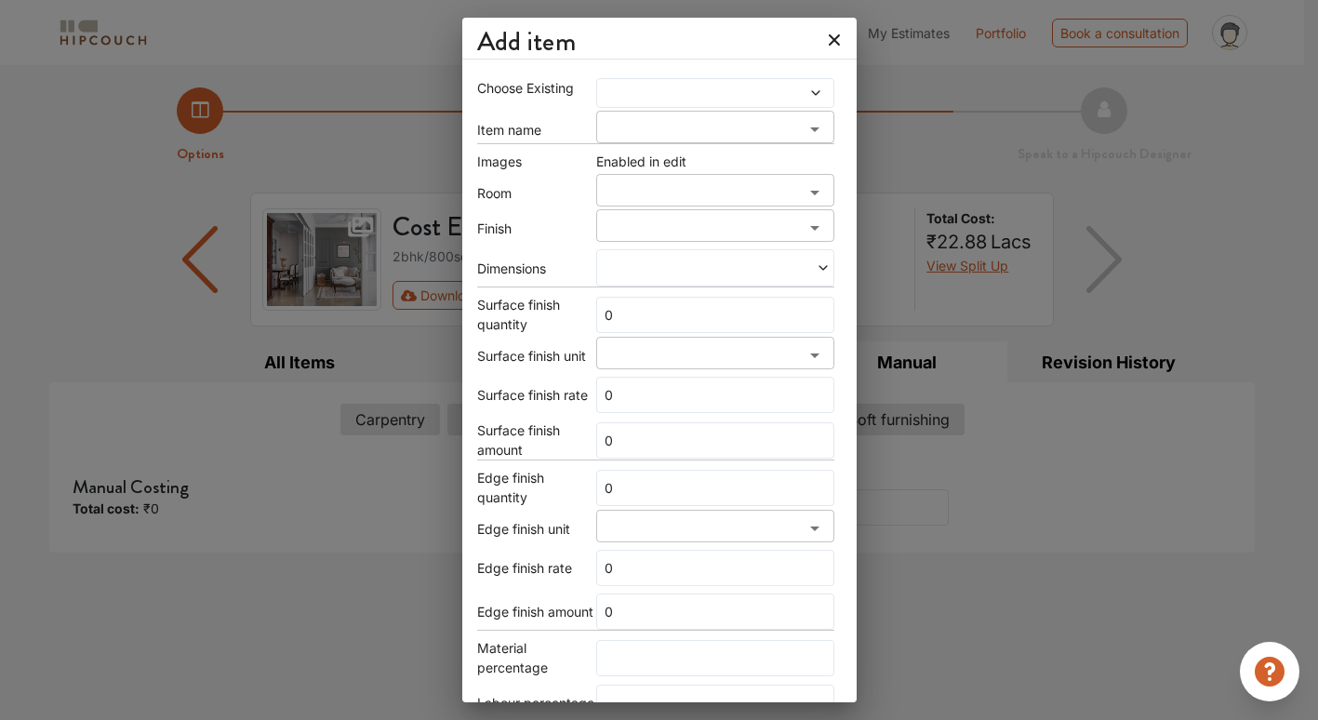
click at [712, 87] on span at bounding box center [684, 93] width 167 height 13
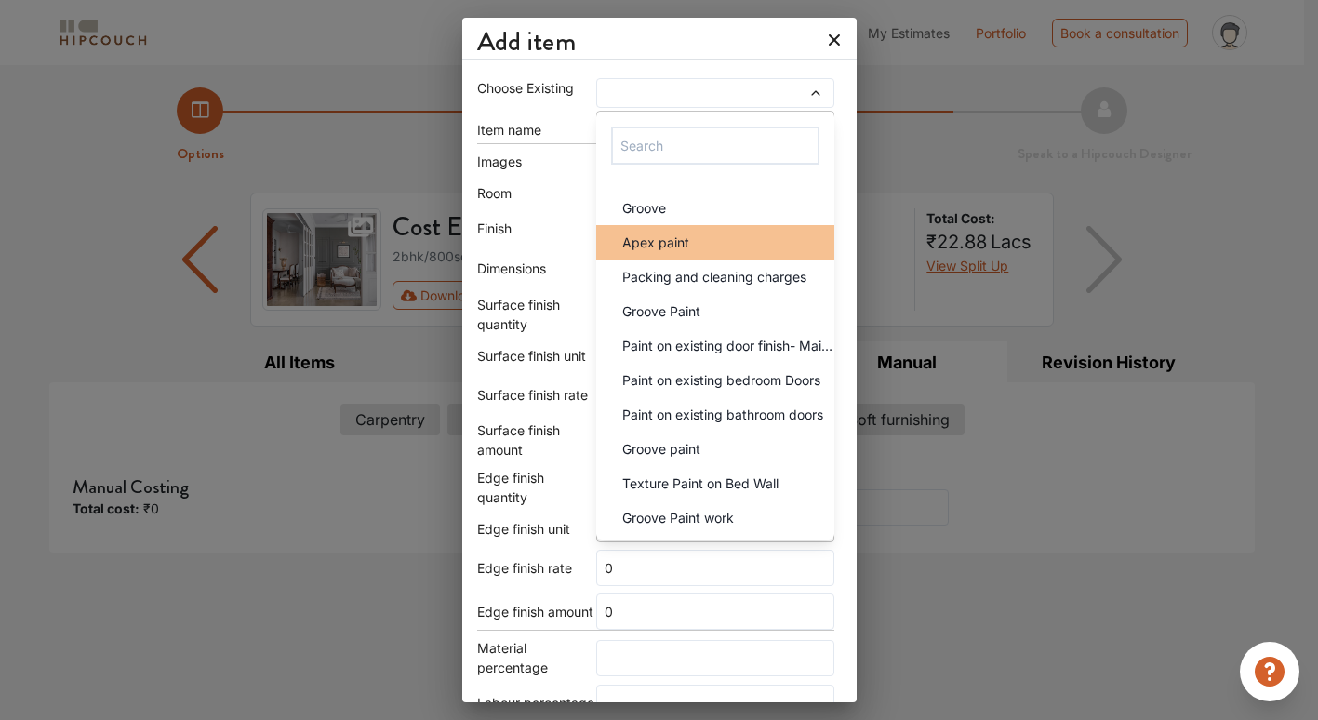
scroll to position [1024, 0]
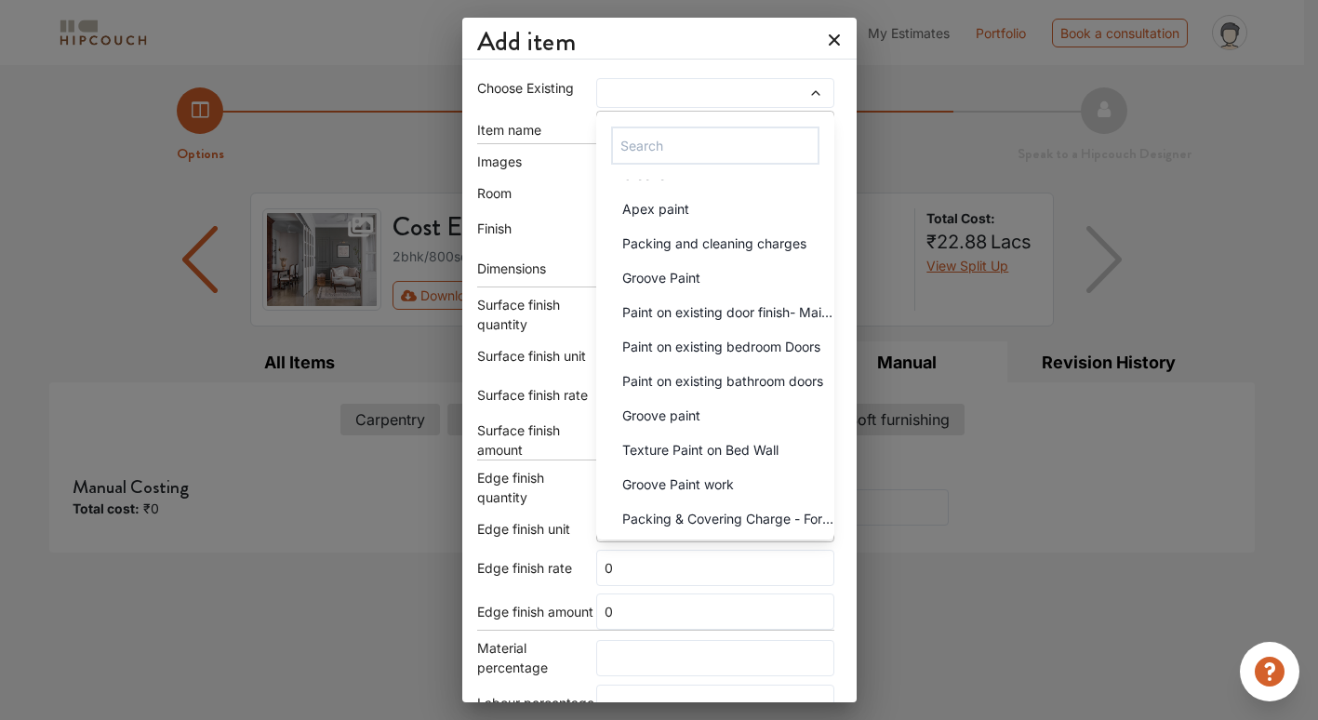
click at [545, 139] on div "Item name" at bounding box center [536, 130] width 119 height 20
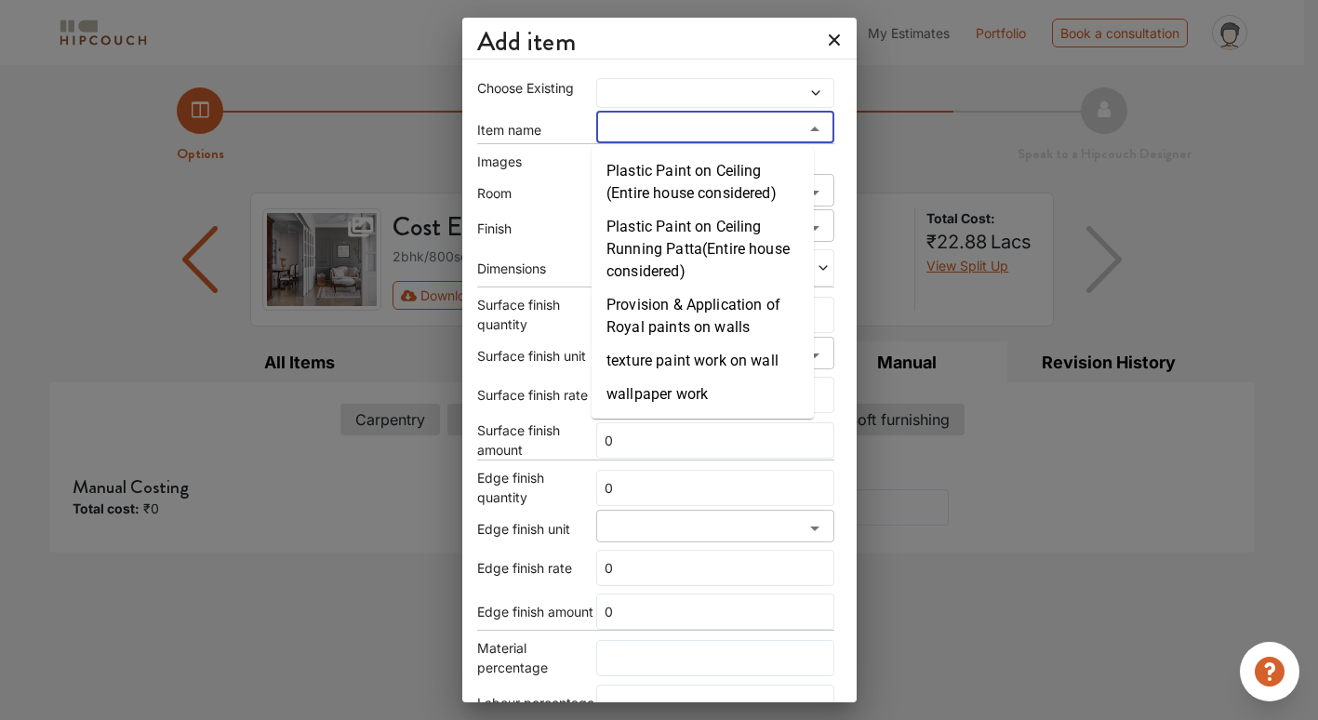
click at [752, 140] on input "search" at bounding box center [700, 134] width 196 height 26
click at [731, 326] on li "Provision & Application of Royal paints on walls" at bounding box center [703, 316] width 222 height 56
type input "Provision & Application of Royal paints on walls"
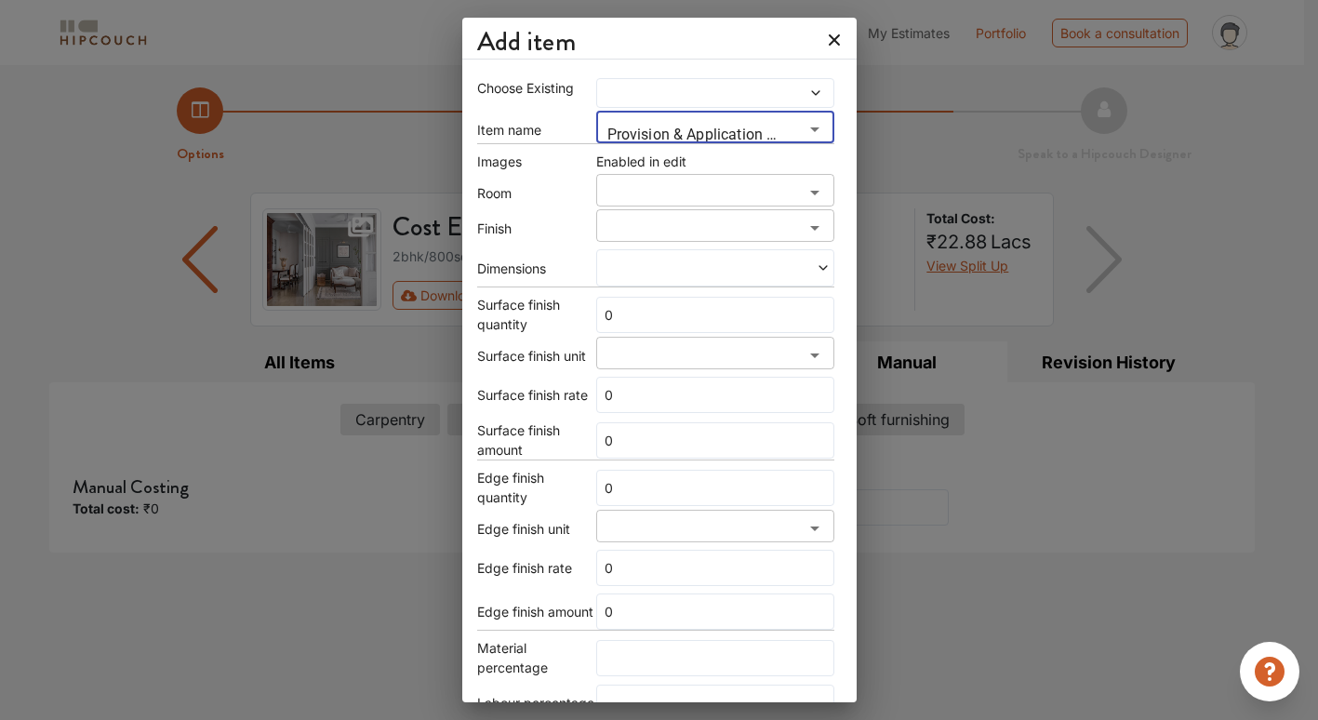
click at [732, 198] on input "search" at bounding box center [700, 197] width 196 height 26
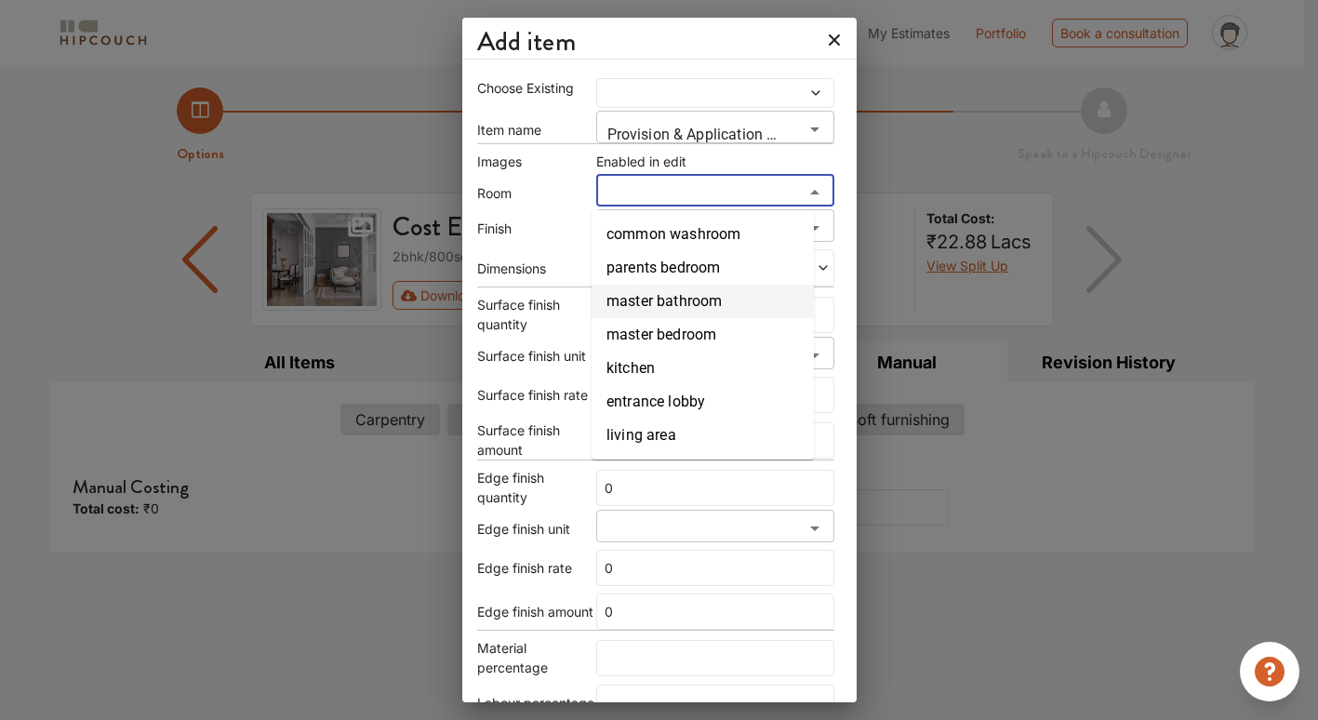
click at [731, 292] on li "master bathroom" at bounding box center [703, 301] width 222 height 33
type input "master bathroom"
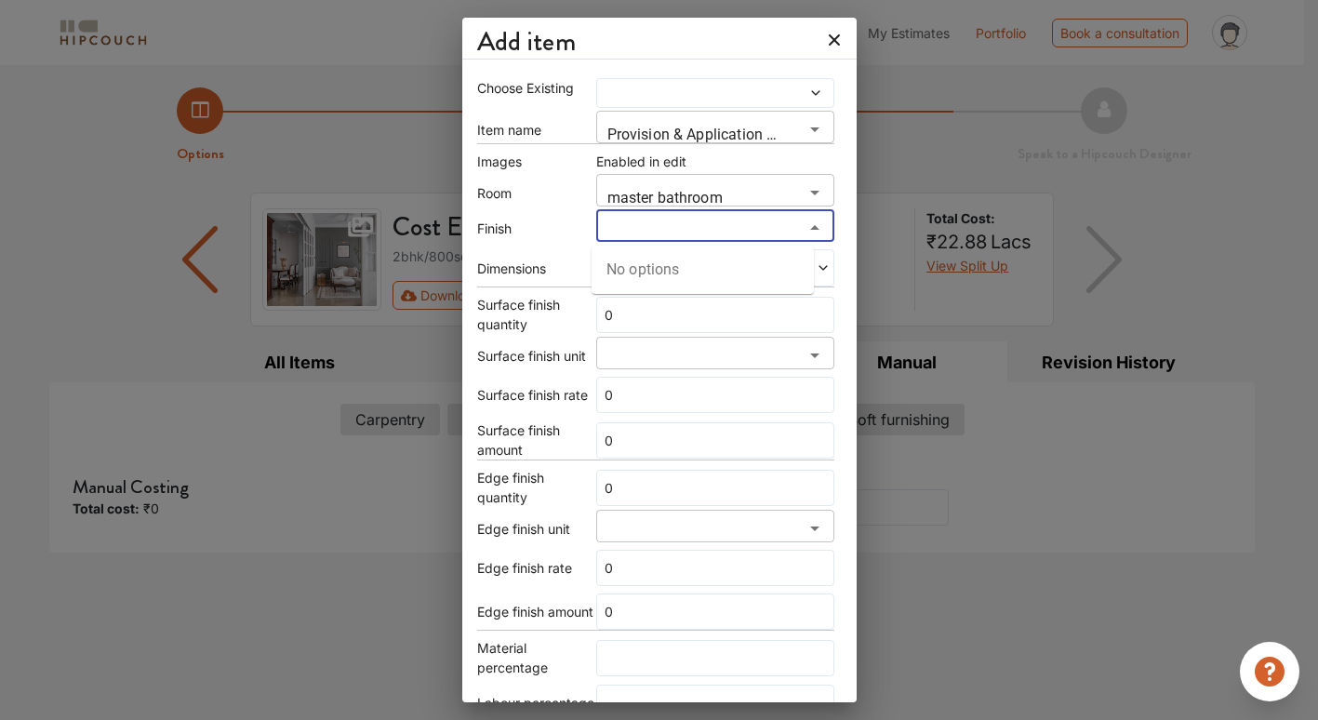
click at [723, 244] on body "My Estimates Portfolio Book a consultation profile pic Upload Boq Logout Option…" at bounding box center [659, 360] width 1318 height 720
click at [721, 237] on input "search" at bounding box center [700, 233] width 196 height 26
click at [776, 270] on span at bounding box center [772, 267] width 114 height 13
click at [649, 300] on span "Custom size" at bounding box center [652, 304] width 89 height 34
click at [714, 277] on div at bounding box center [715, 267] width 238 height 37
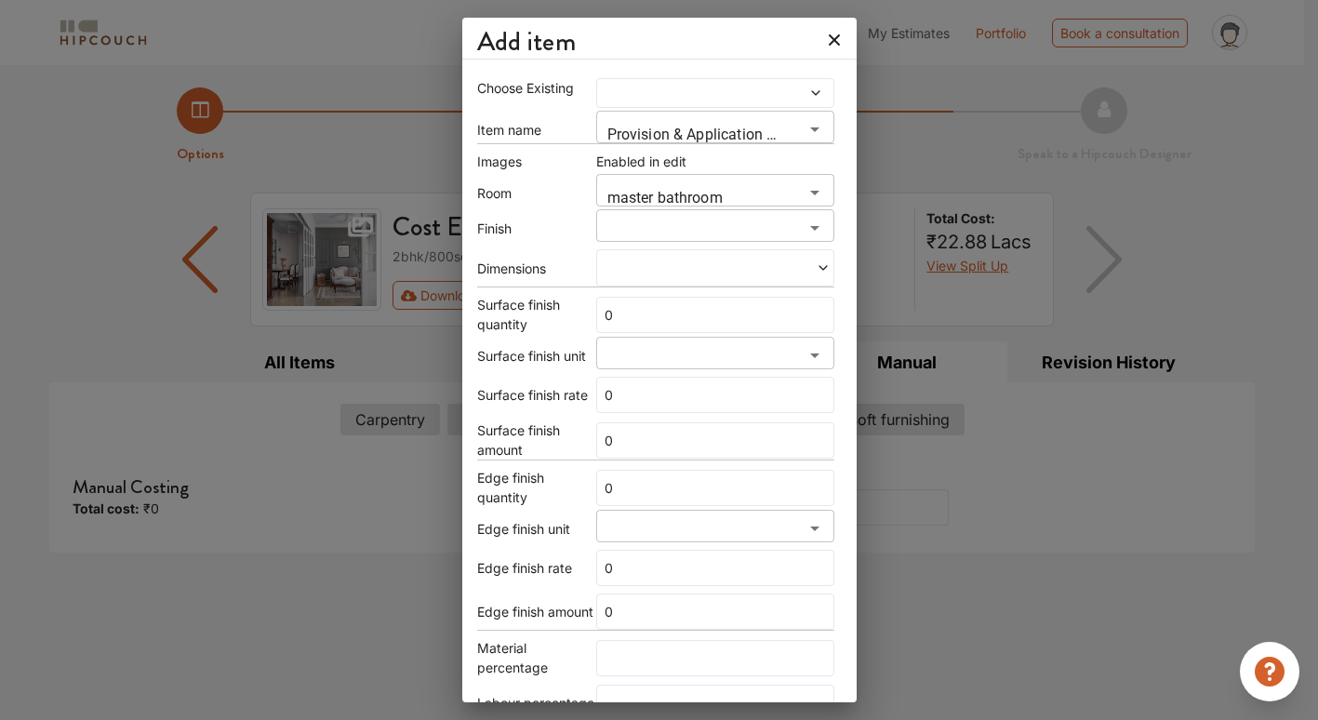
click at [661, 274] on span at bounding box center [658, 267] width 114 height 13
click at [622, 331] on input "text" at bounding box center [623, 334] width 23 height 33
type input "12"
click at [679, 333] on input "text" at bounding box center [677, 334] width 23 height 33
click at [647, 335] on input "text" at bounding box center [646, 334] width 23 height 33
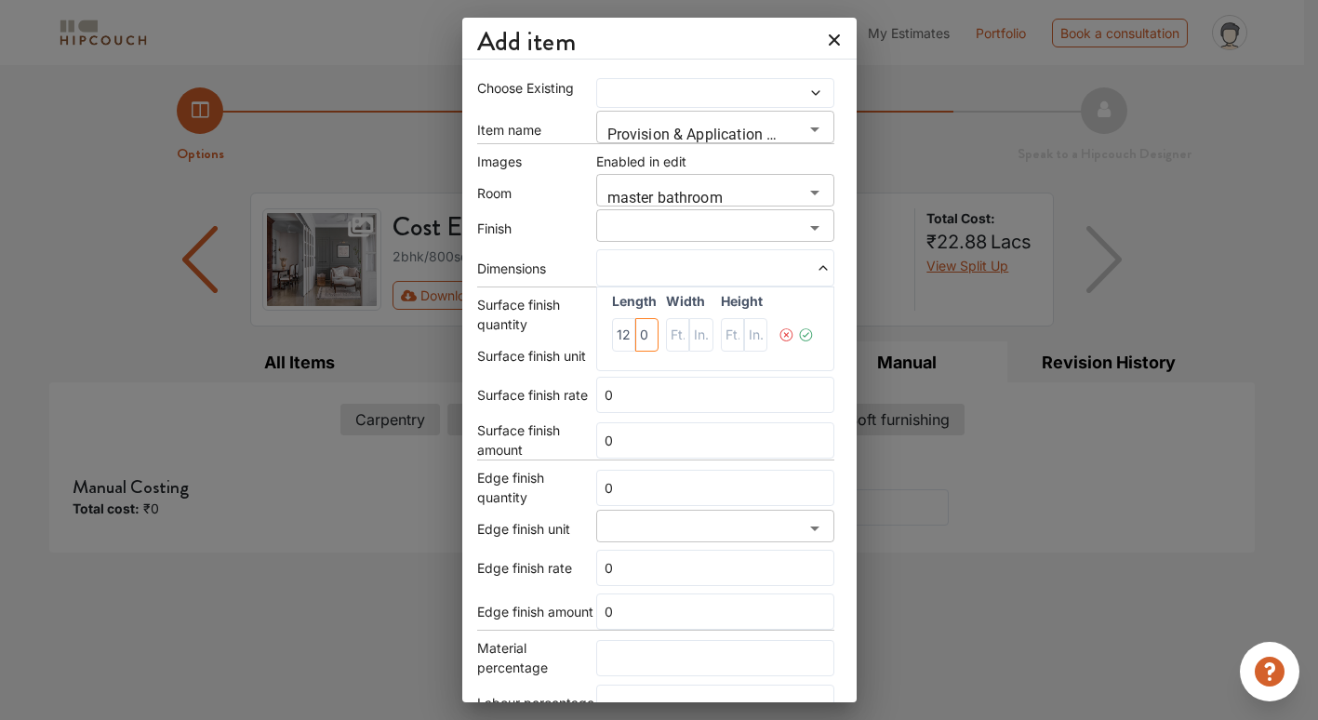
type input "0"
click at [689, 333] on input "text" at bounding box center [700, 334] width 23 height 33
type input "0"
click at [670, 336] on input "text" at bounding box center [677, 334] width 23 height 33
type input "11"
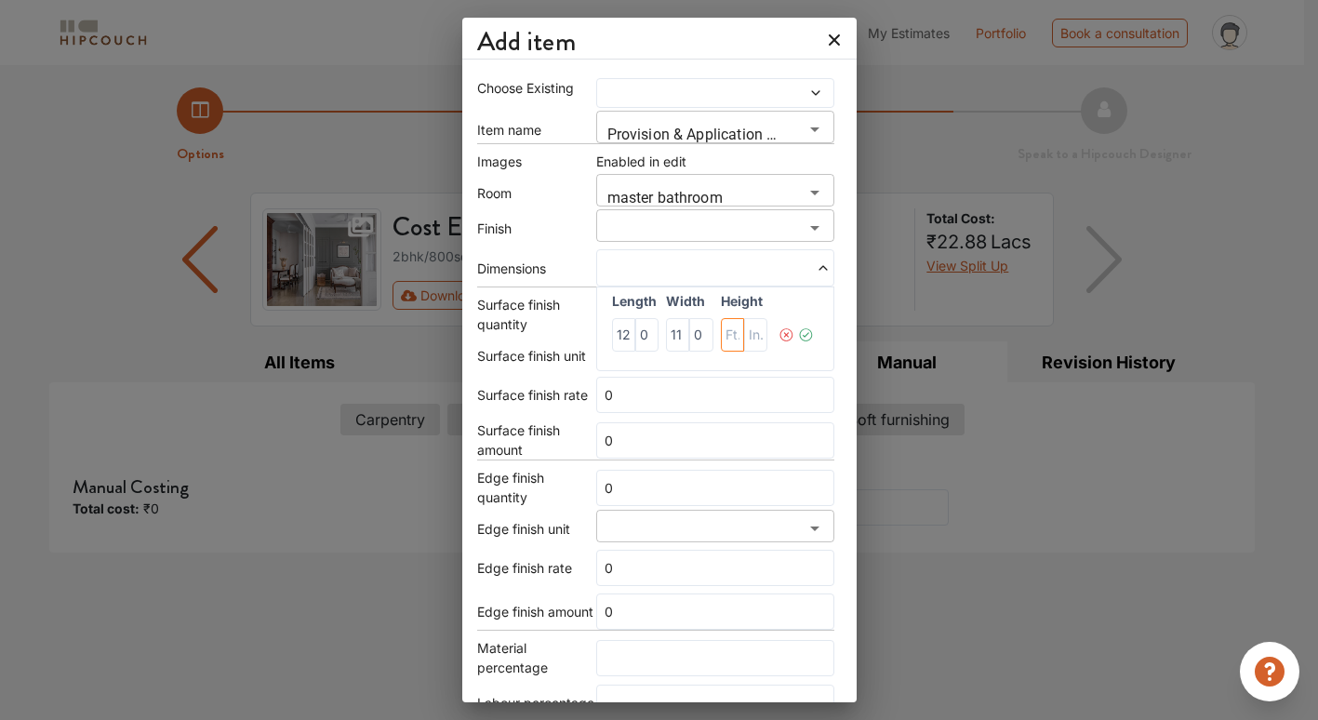
click at [726, 335] on input "text" at bounding box center [732, 334] width 23 height 33
type input "10"
click at [798, 333] on icon at bounding box center [806, 334] width 16 height 37
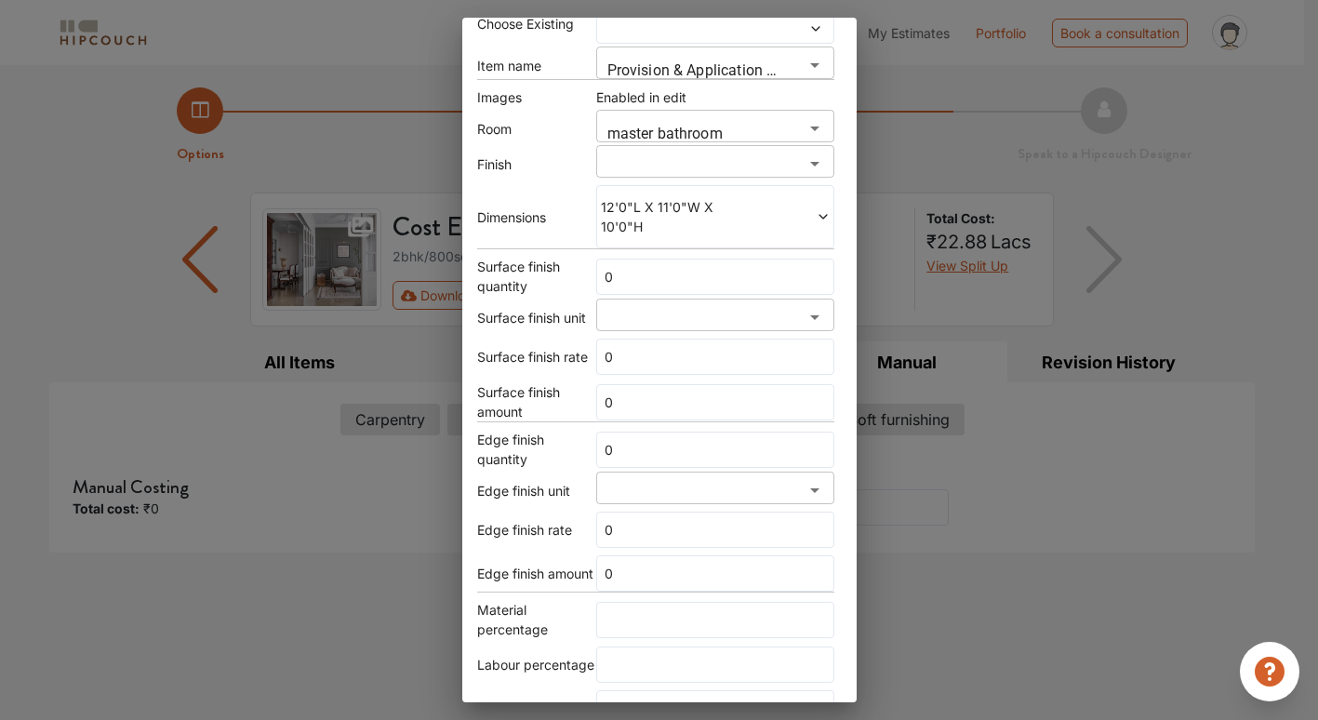
scroll to position [165, 0]
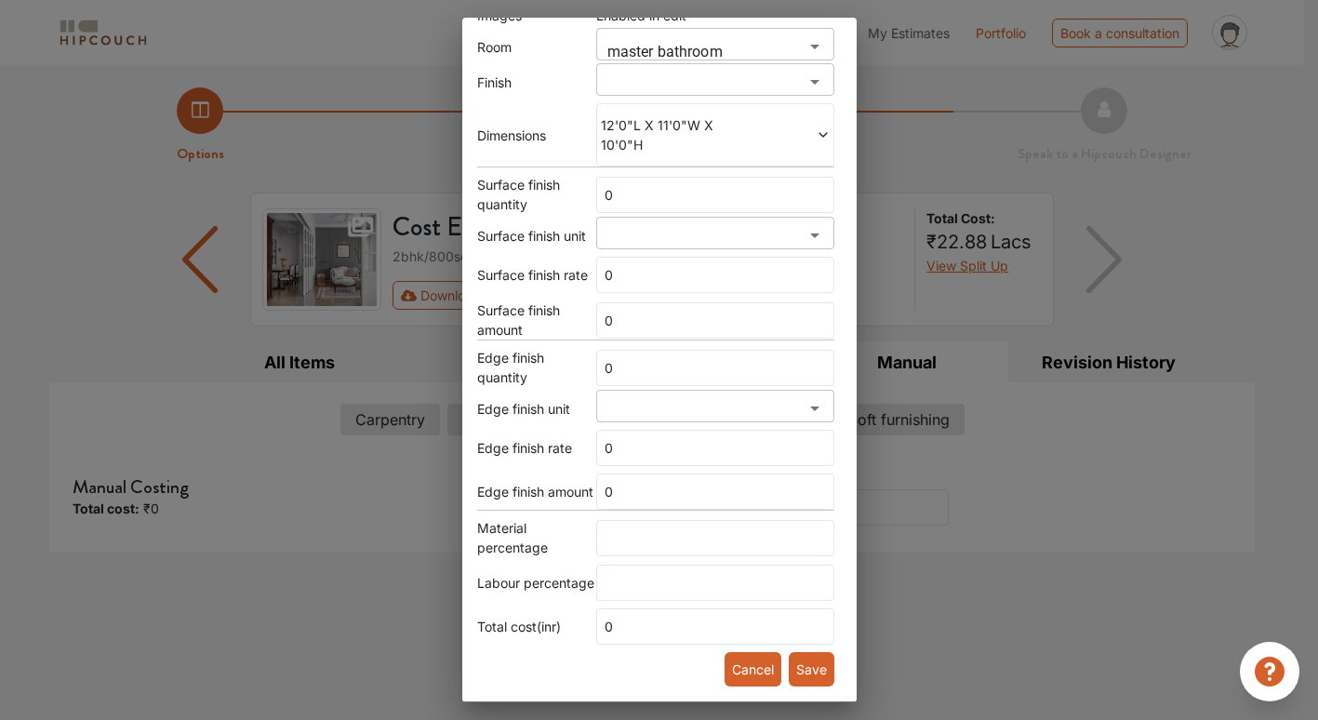
click at [807, 670] on button "Save" at bounding box center [812, 669] width 46 height 34
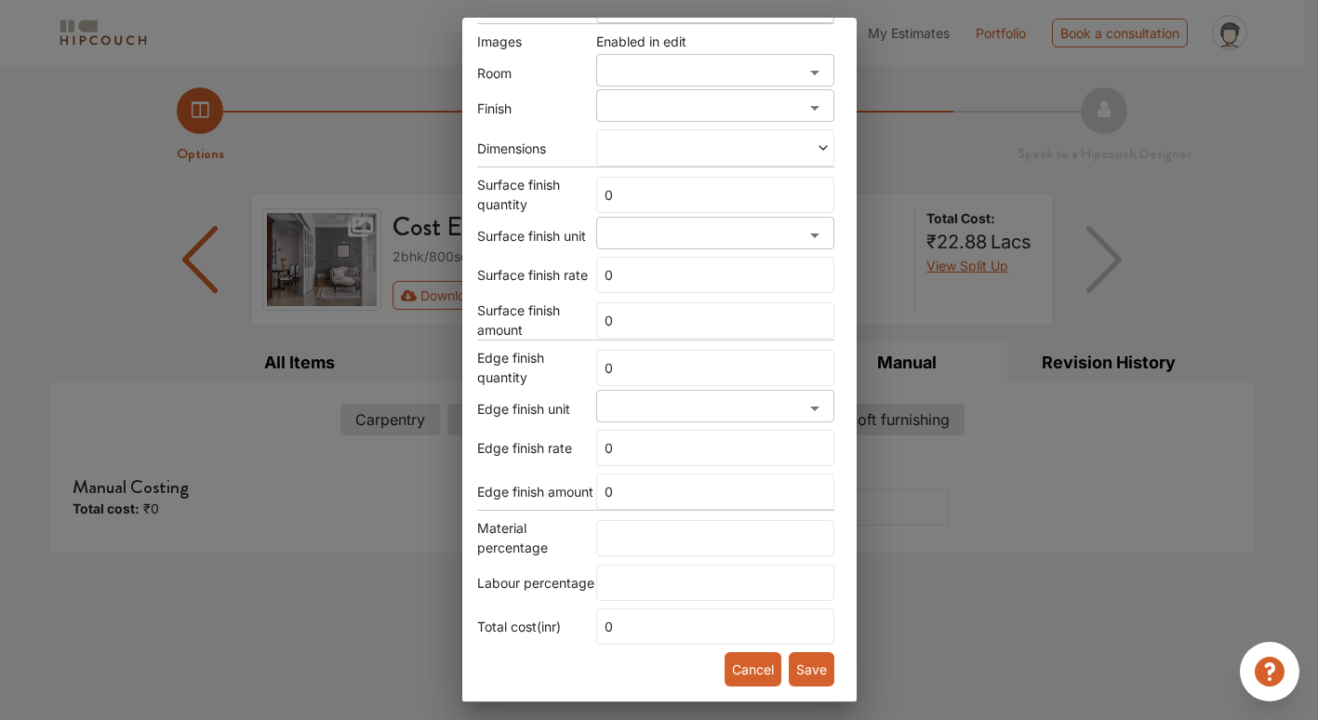
scroll to position [140, 0]
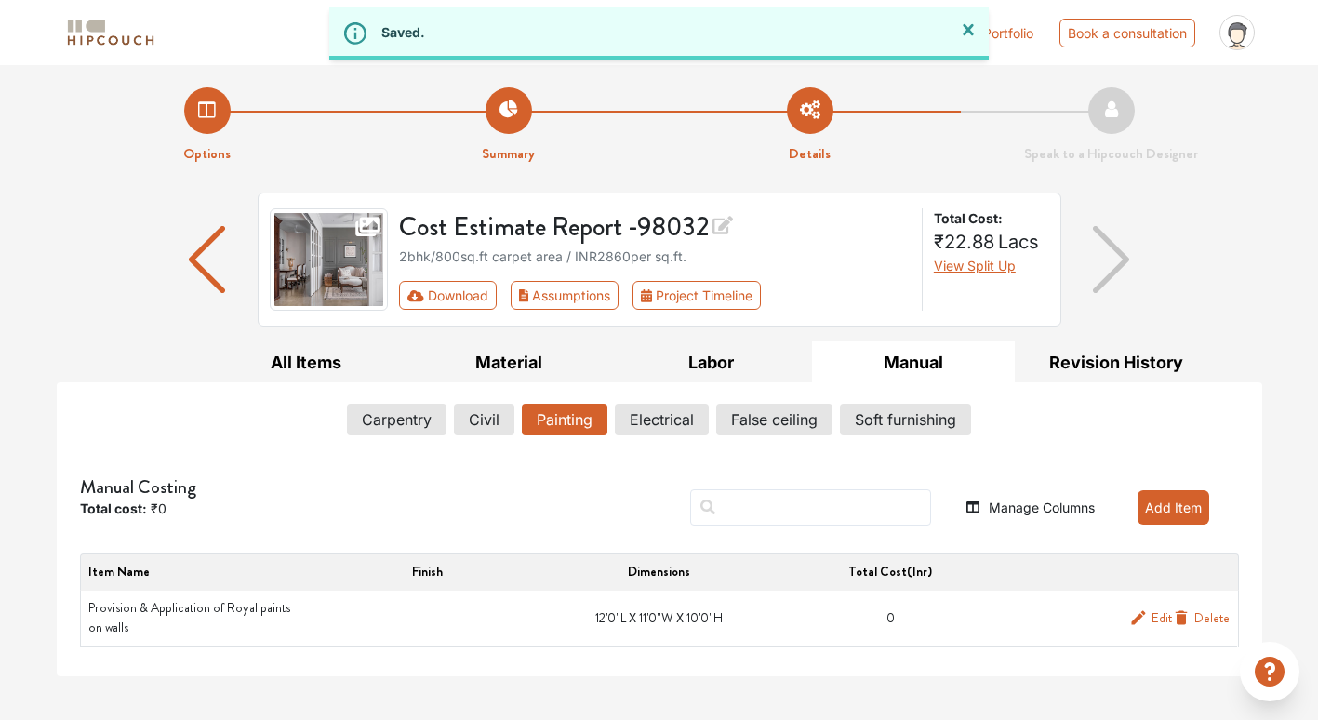
click at [1143, 615] on icon "button" at bounding box center [1138, 617] width 19 height 19
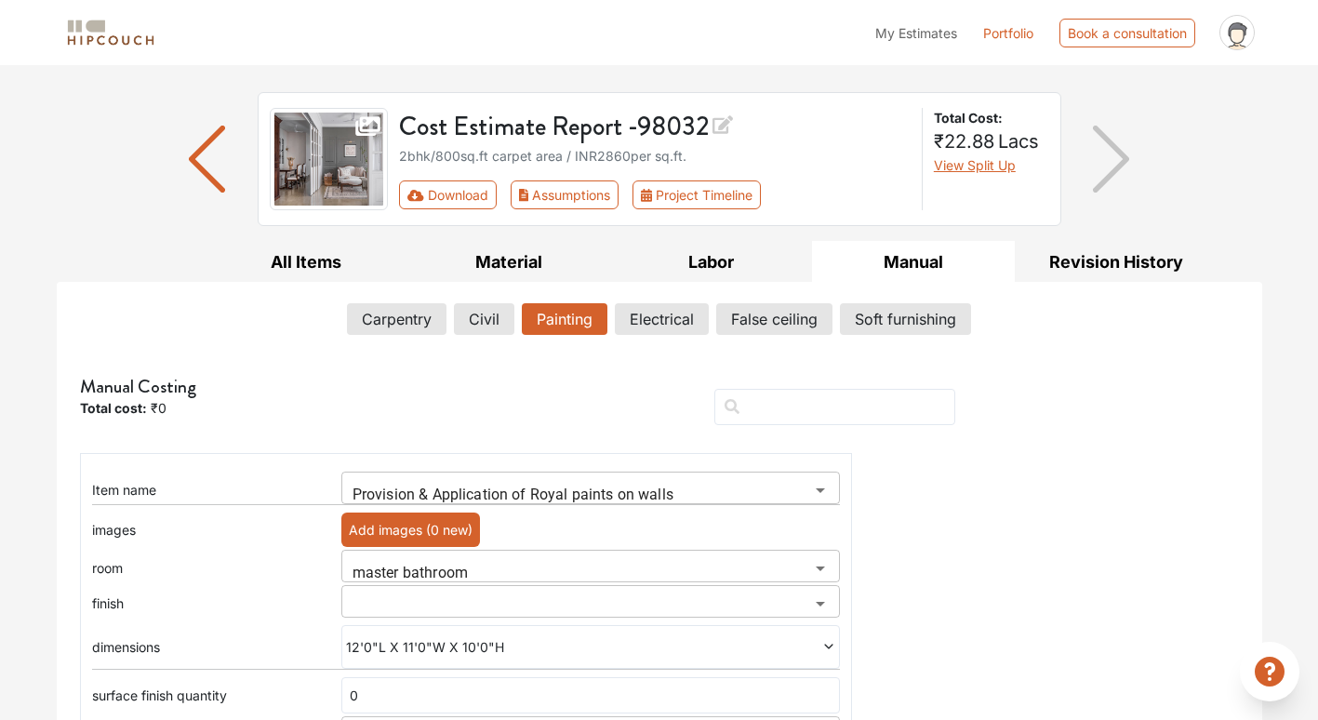
scroll to position [93, 0]
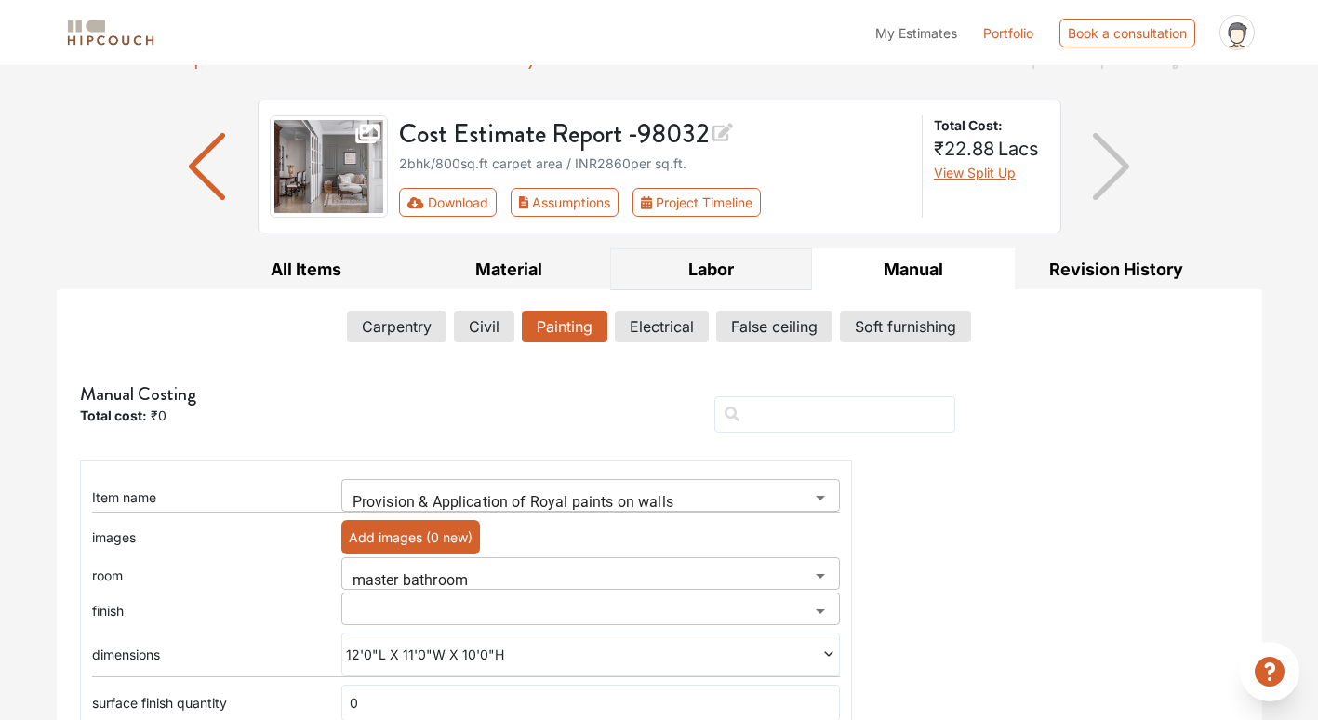
click at [693, 266] on button "Labor" at bounding box center [711, 269] width 203 height 42
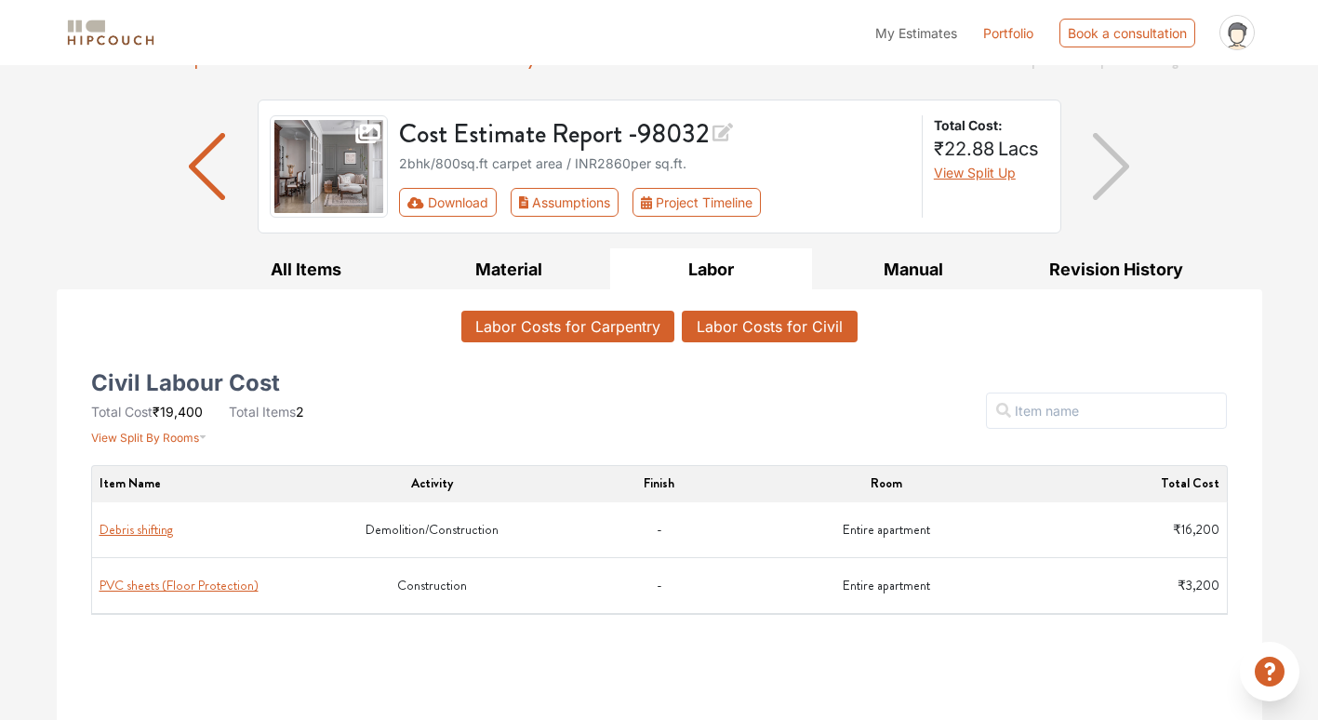
click at [580, 320] on button "Labor Costs for Carpentry" at bounding box center [567, 327] width 213 height 32
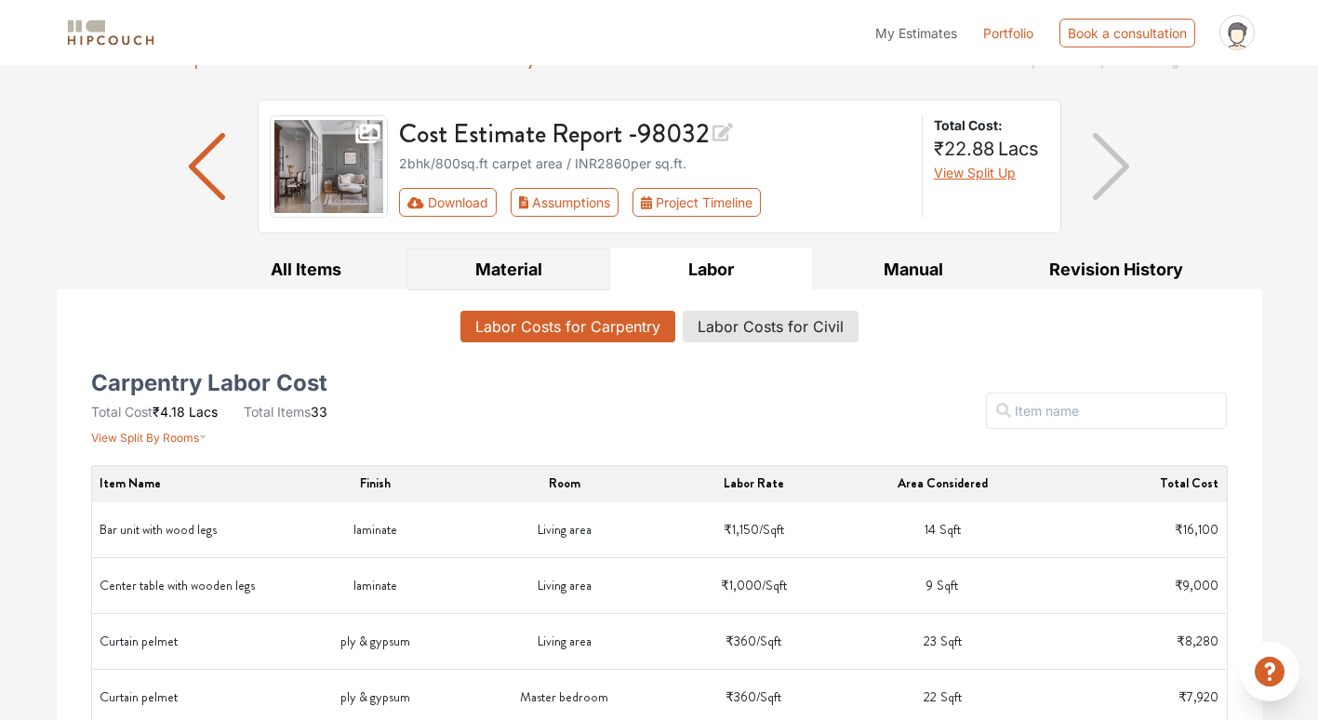
click at [526, 263] on button "Material" at bounding box center [508, 269] width 203 height 42
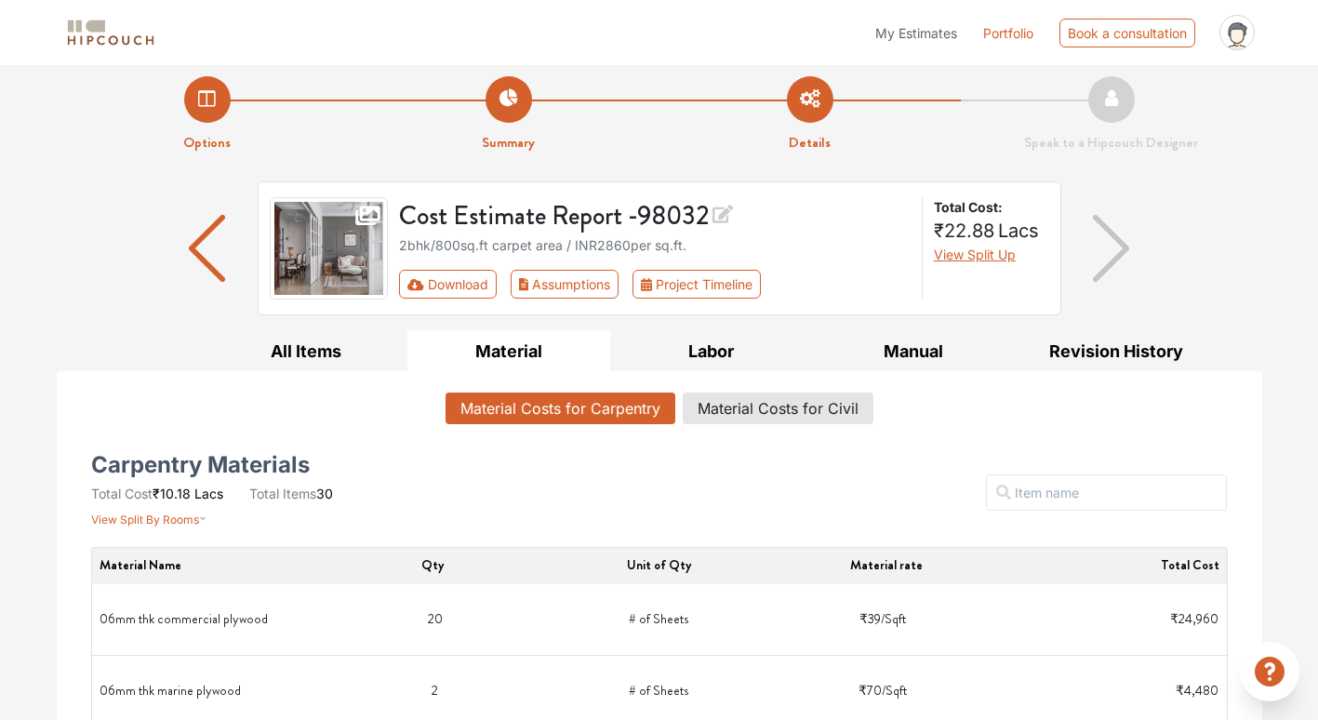
scroll to position [0, 0]
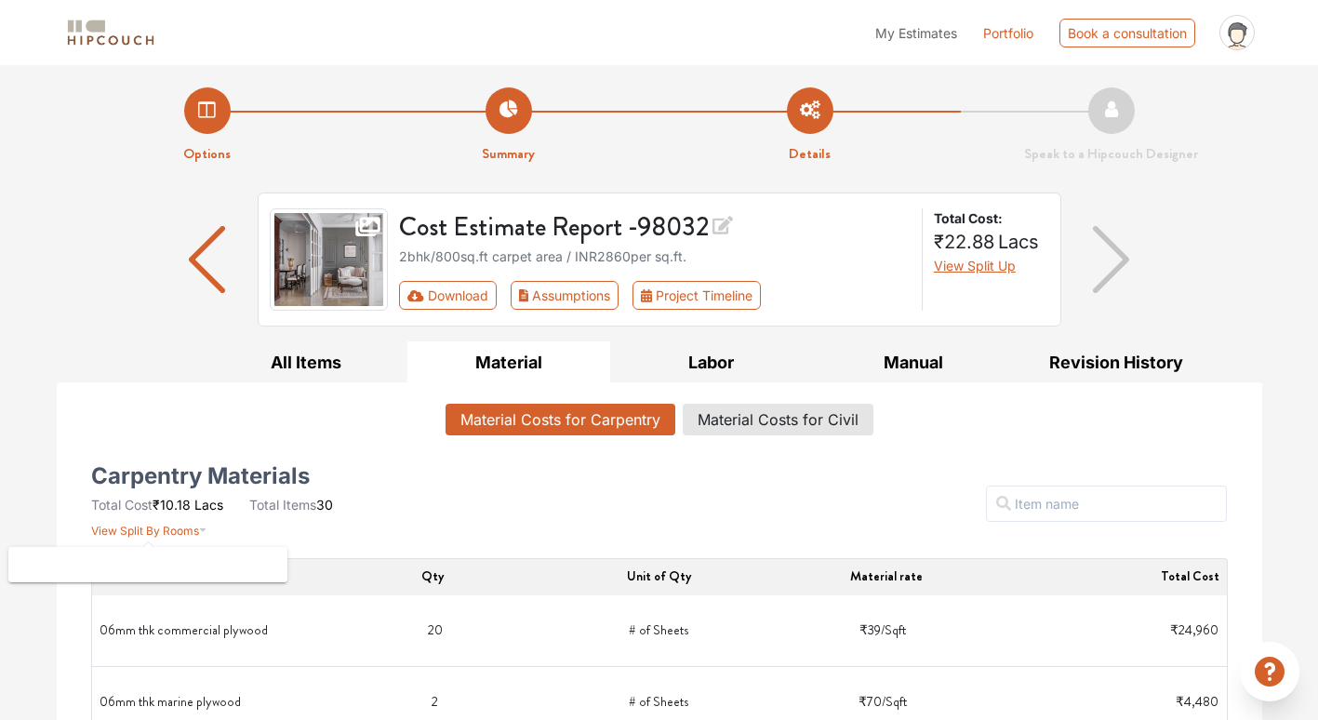
click at [129, 536] on span "View Split By Rooms" at bounding box center [145, 531] width 108 height 14
click at [737, 351] on button "Labor" at bounding box center [711, 362] width 203 height 42
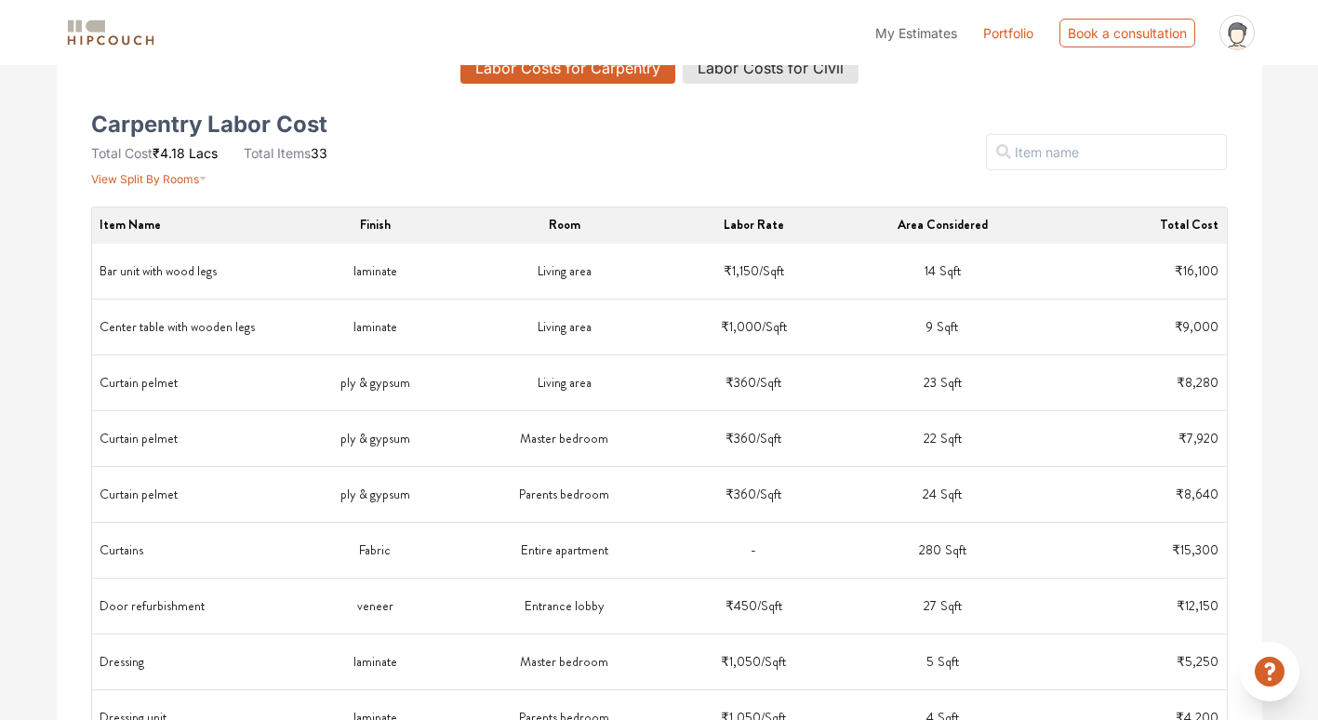
scroll to position [166, 0]
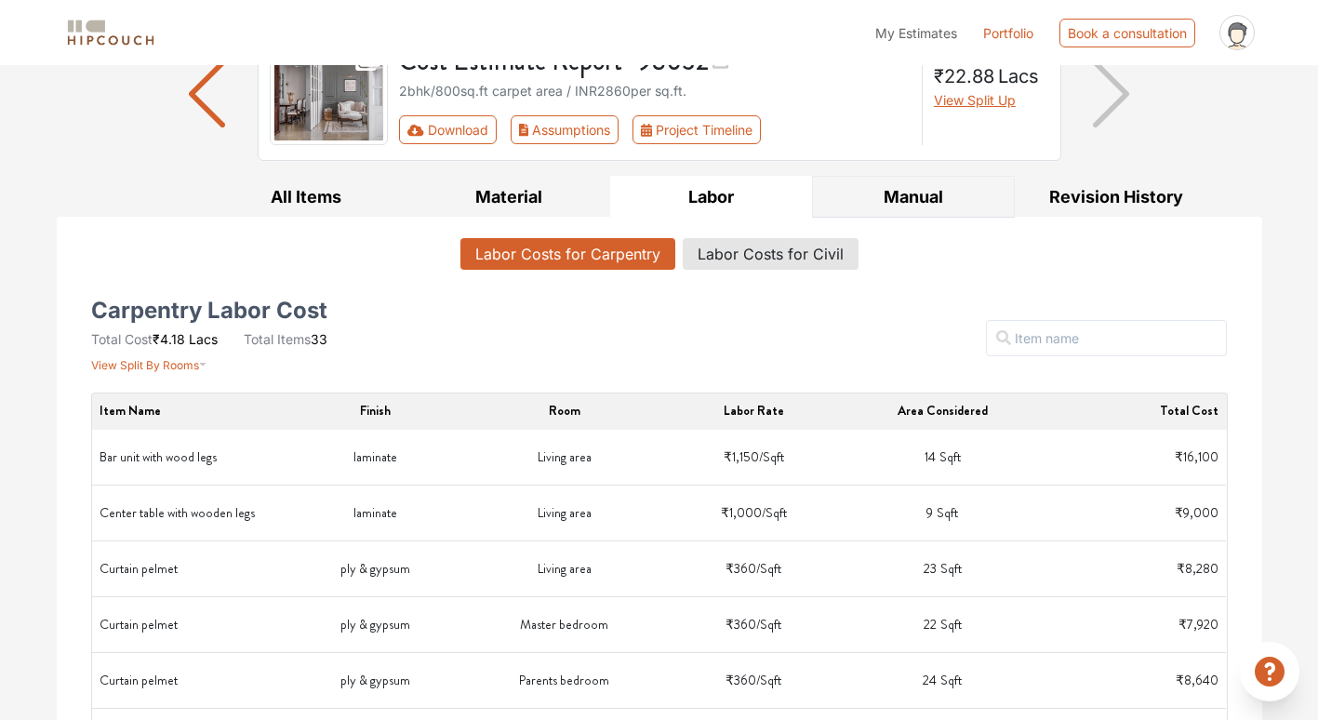
click at [916, 200] on button "Manual" at bounding box center [913, 197] width 203 height 42
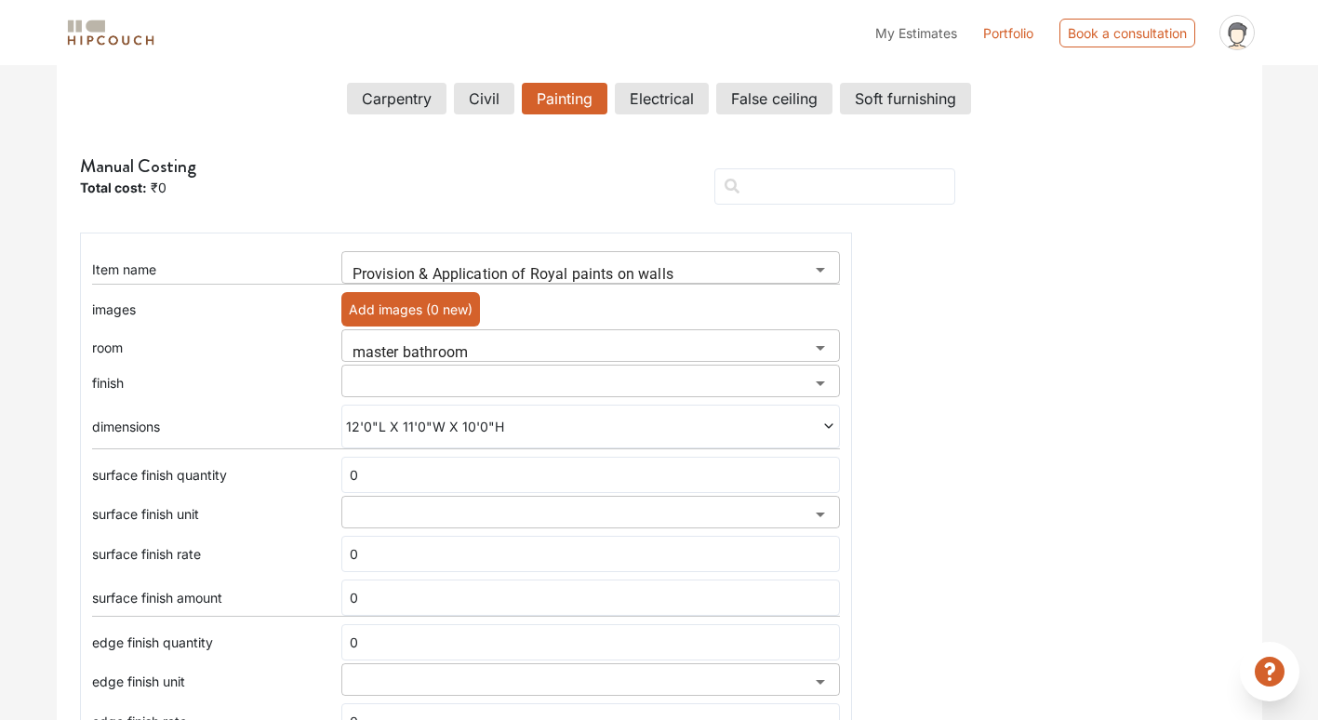
scroll to position [352, 0]
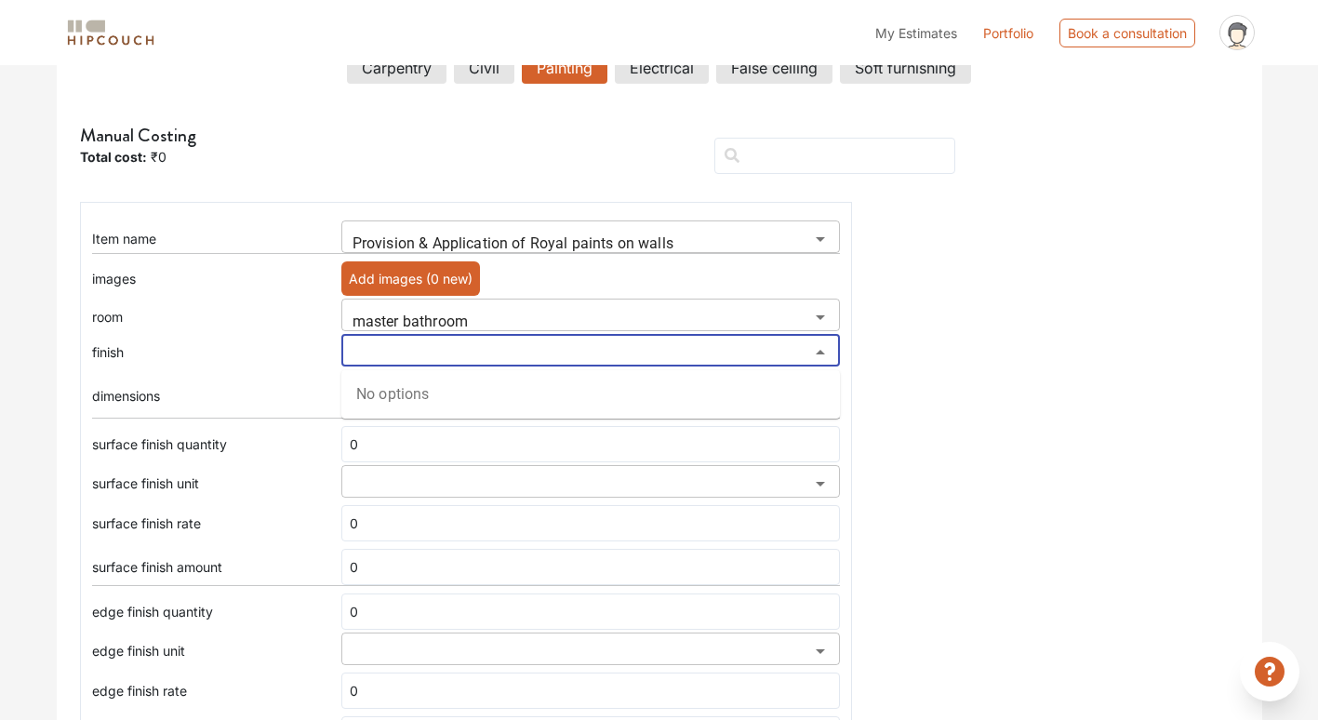
click at [476, 352] on input "search" at bounding box center [575, 357] width 457 height 26
click at [475, 359] on input "search" at bounding box center [575, 357] width 457 height 26
click at [548, 239] on input "Provision & Application of Royal paints on walls" at bounding box center [575, 244] width 457 height 26
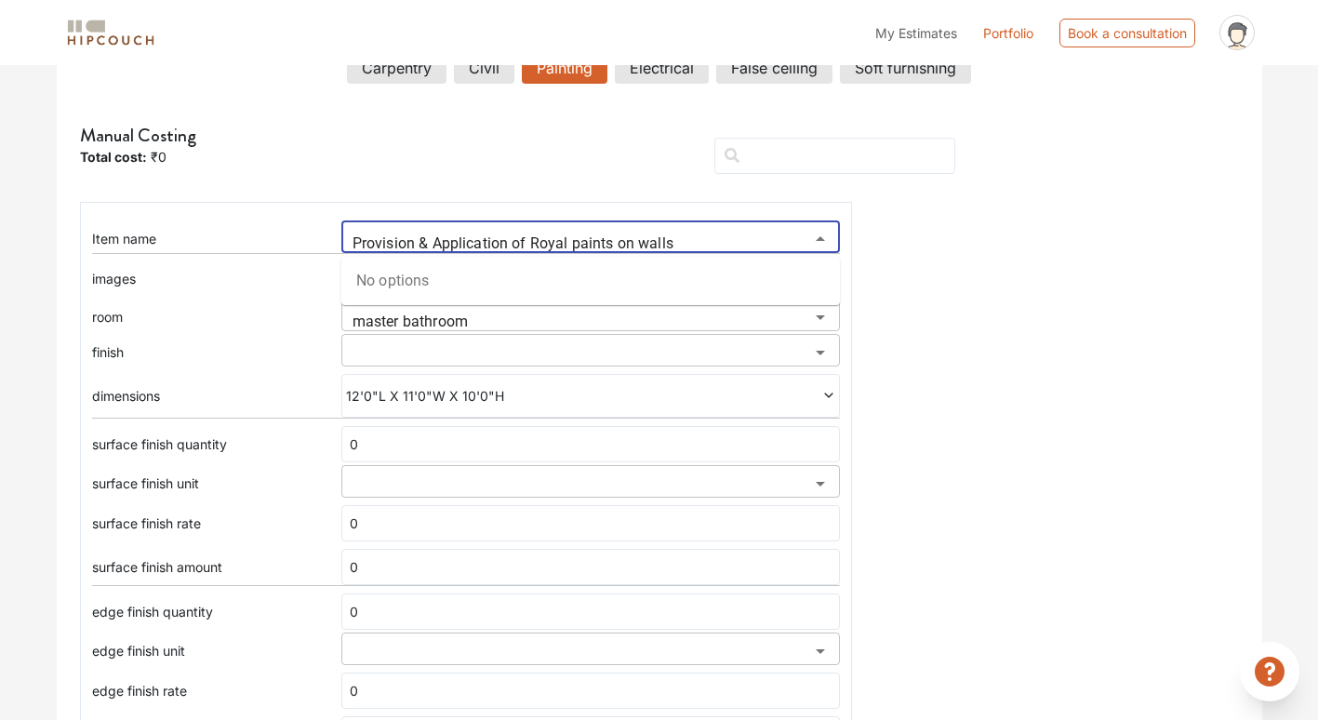
click at [565, 410] on div "12'0"L X 11'0"W X 10'0"H" at bounding box center [590, 396] width 499 height 44
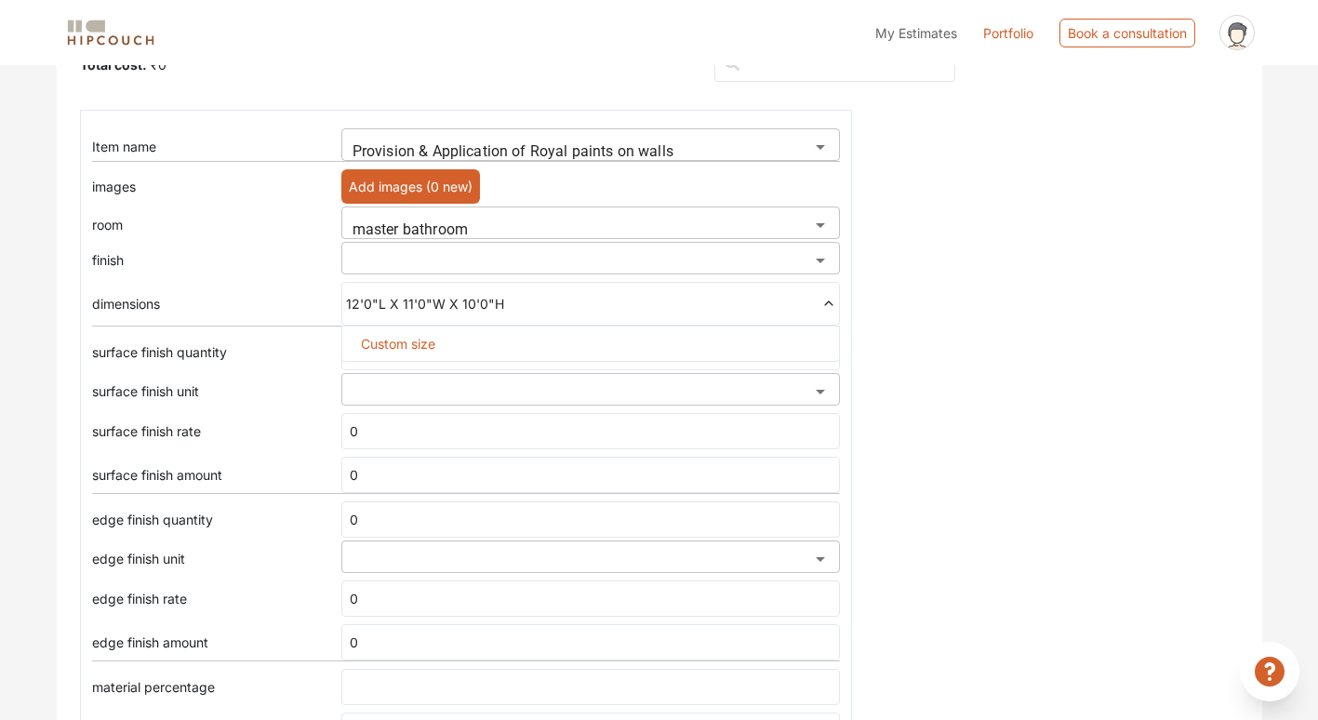
scroll to position [445, 0]
click at [455, 343] on div "Custom size" at bounding box center [590, 343] width 499 height 36
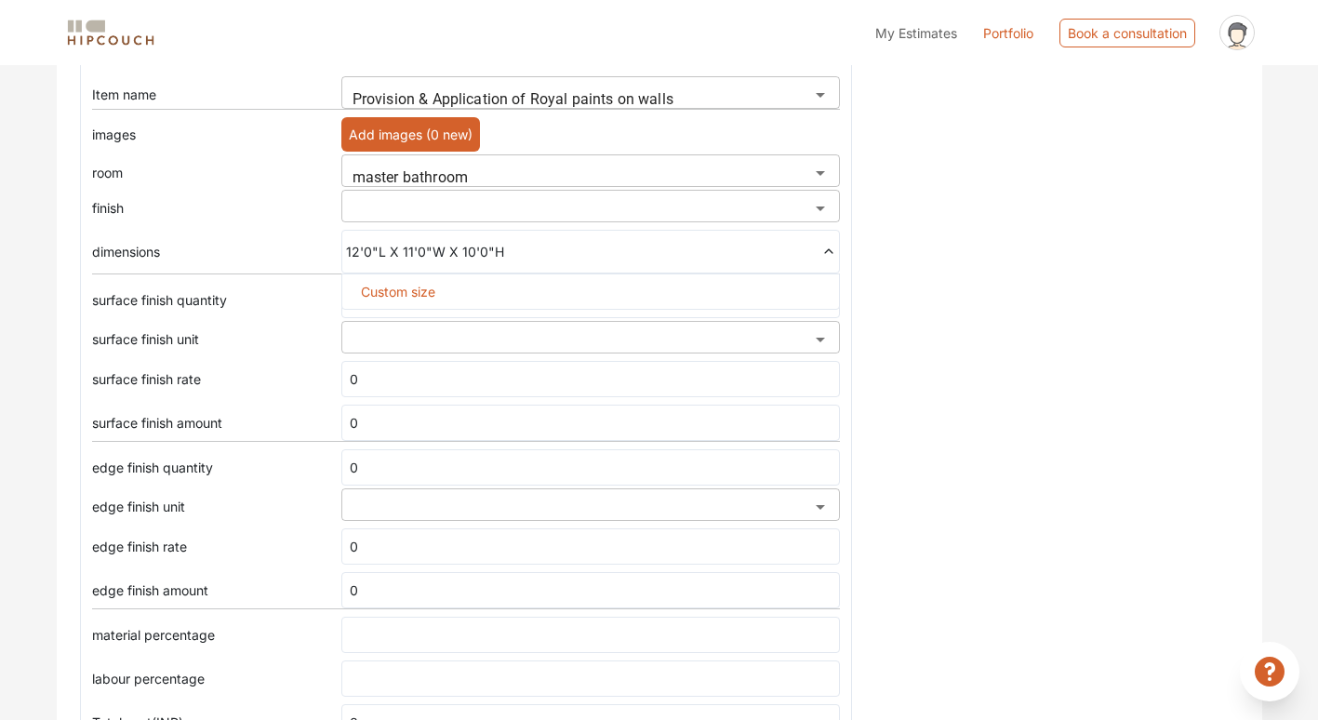
scroll to position [584, 0]
